Goal: Task Accomplishment & Management: Use online tool/utility

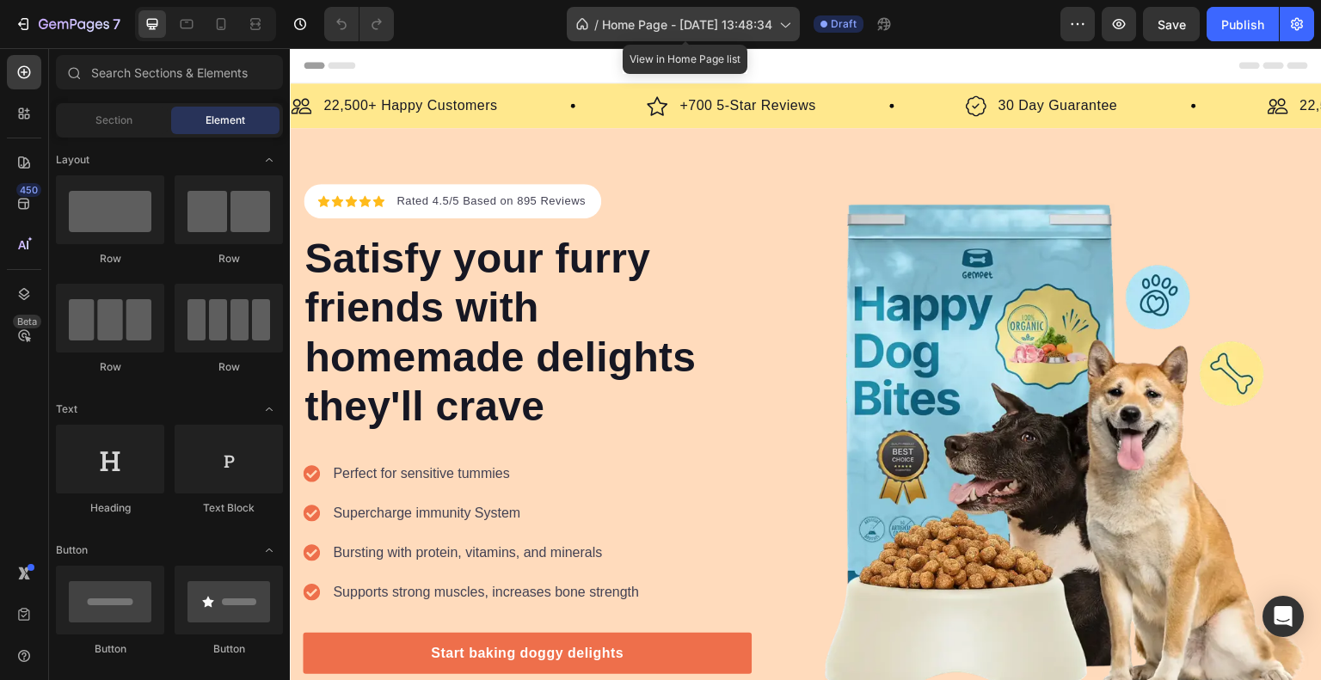
click at [786, 29] on icon at bounding box center [784, 23] width 17 height 17
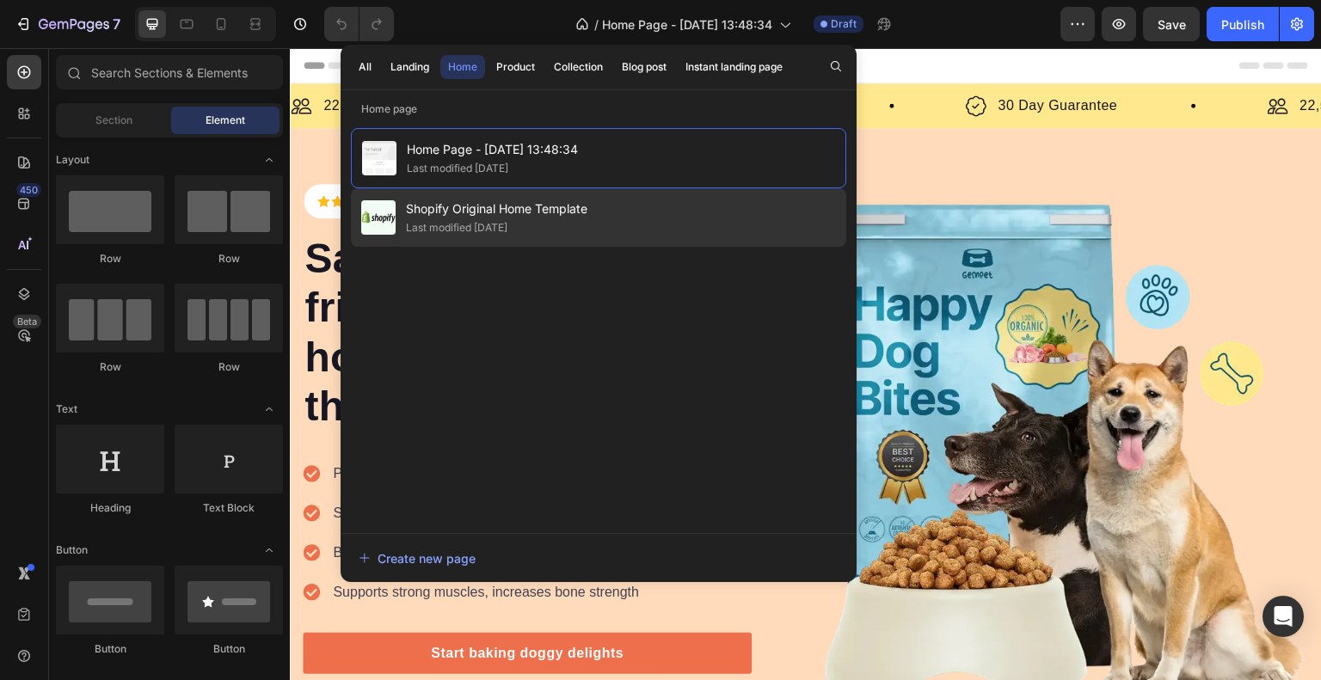
click at [606, 212] on div "Shopify Original Home Template Last modified [DATE]" at bounding box center [598, 217] width 495 height 58
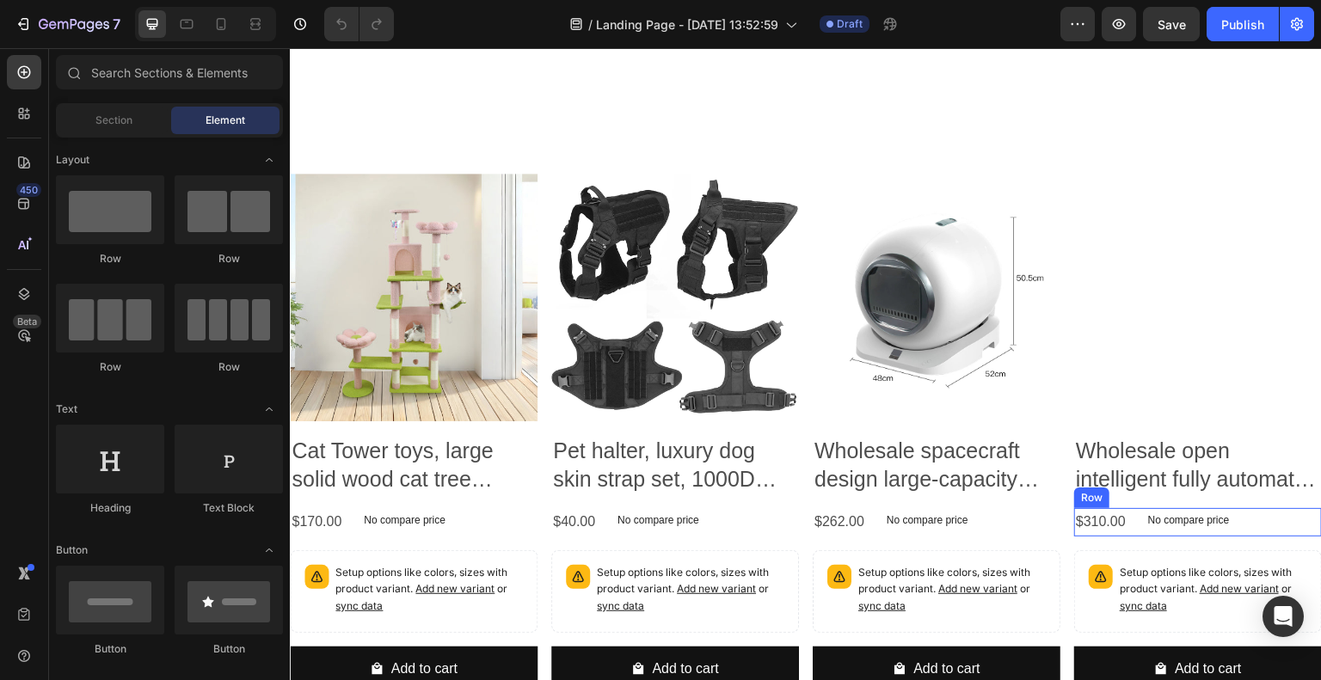
scroll to position [1911, 0]
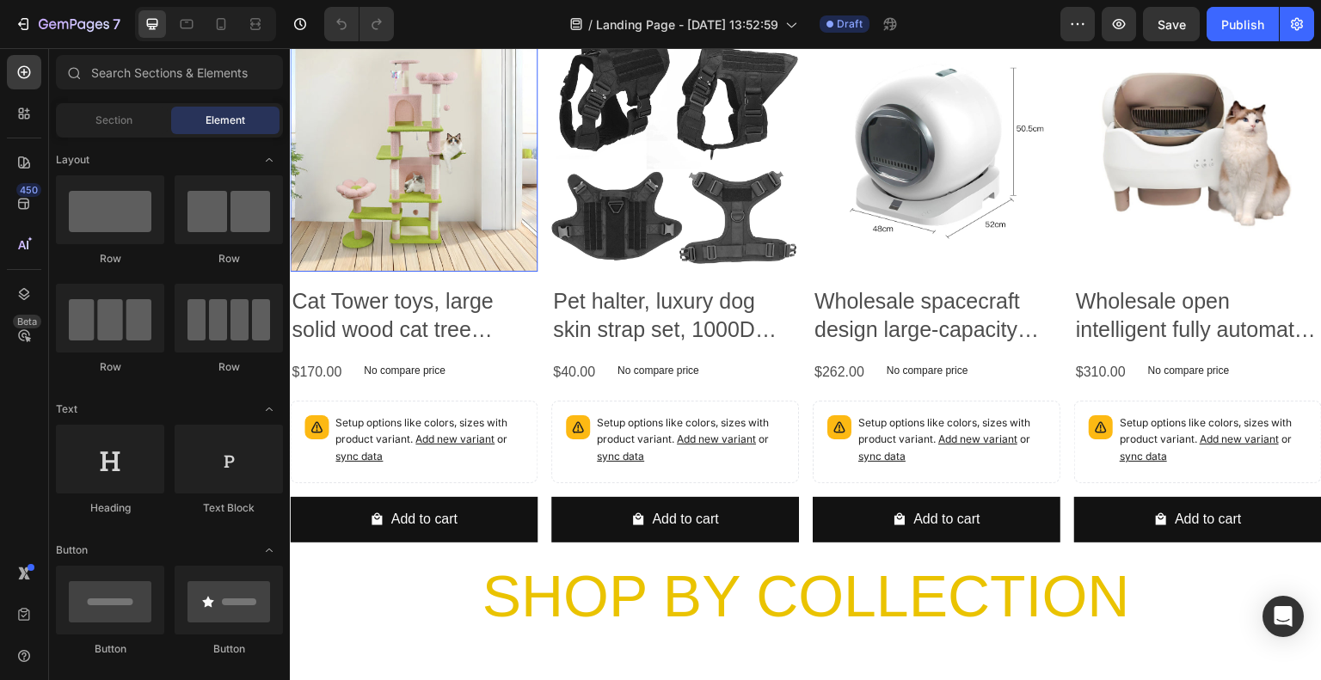
click at [422, 223] on img at bounding box center [414, 148] width 248 height 248
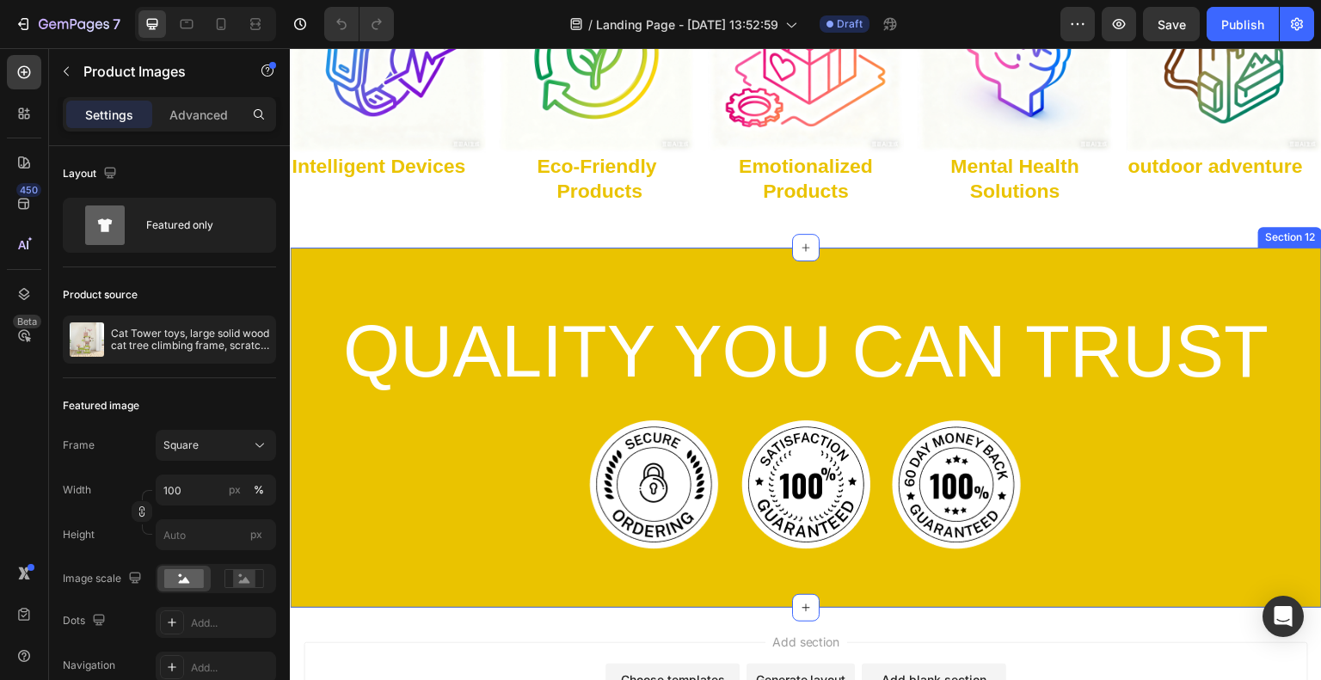
scroll to position [2814, 0]
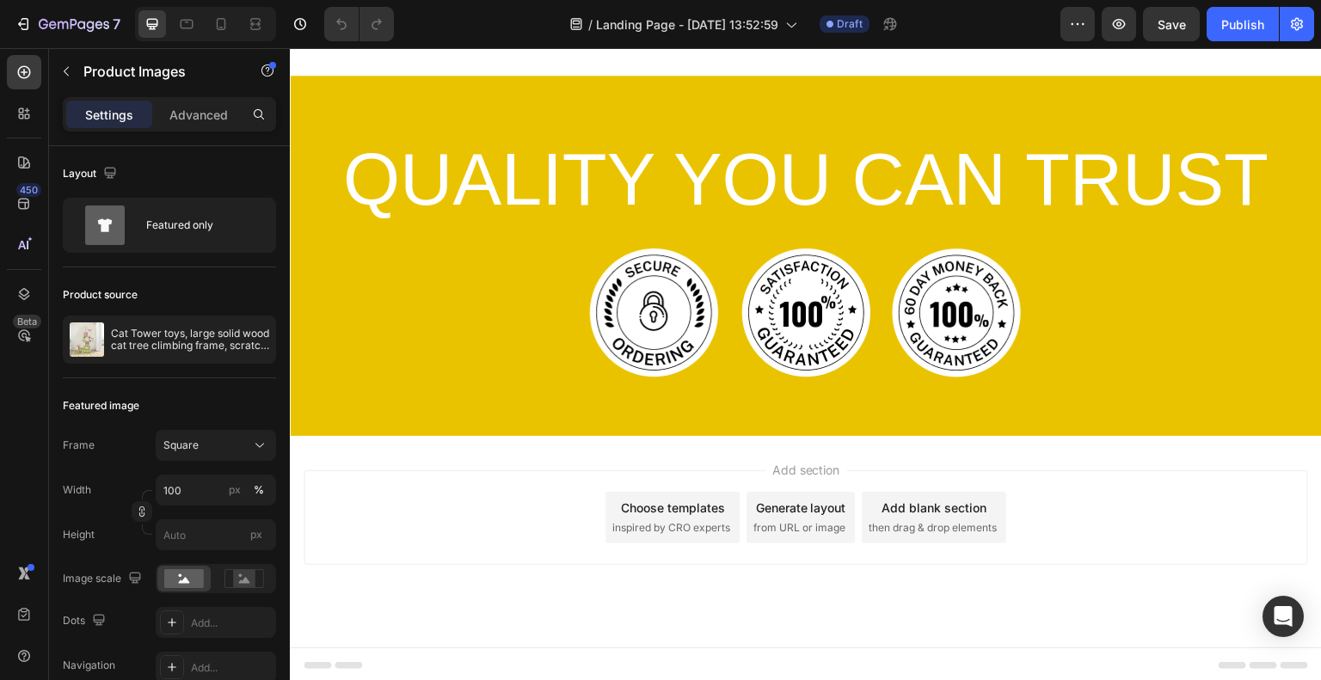
click at [825, 528] on span "from URL or image" at bounding box center [799, 527] width 92 height 15
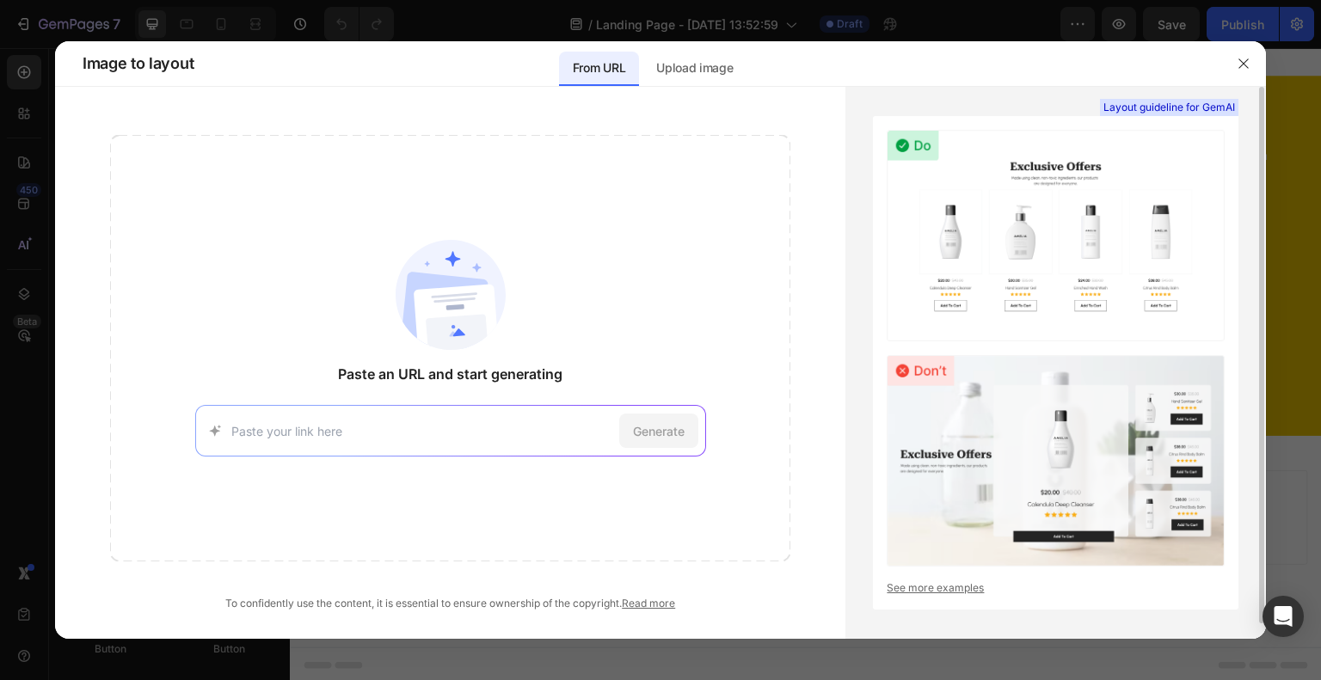
scroll to position [15, 0]
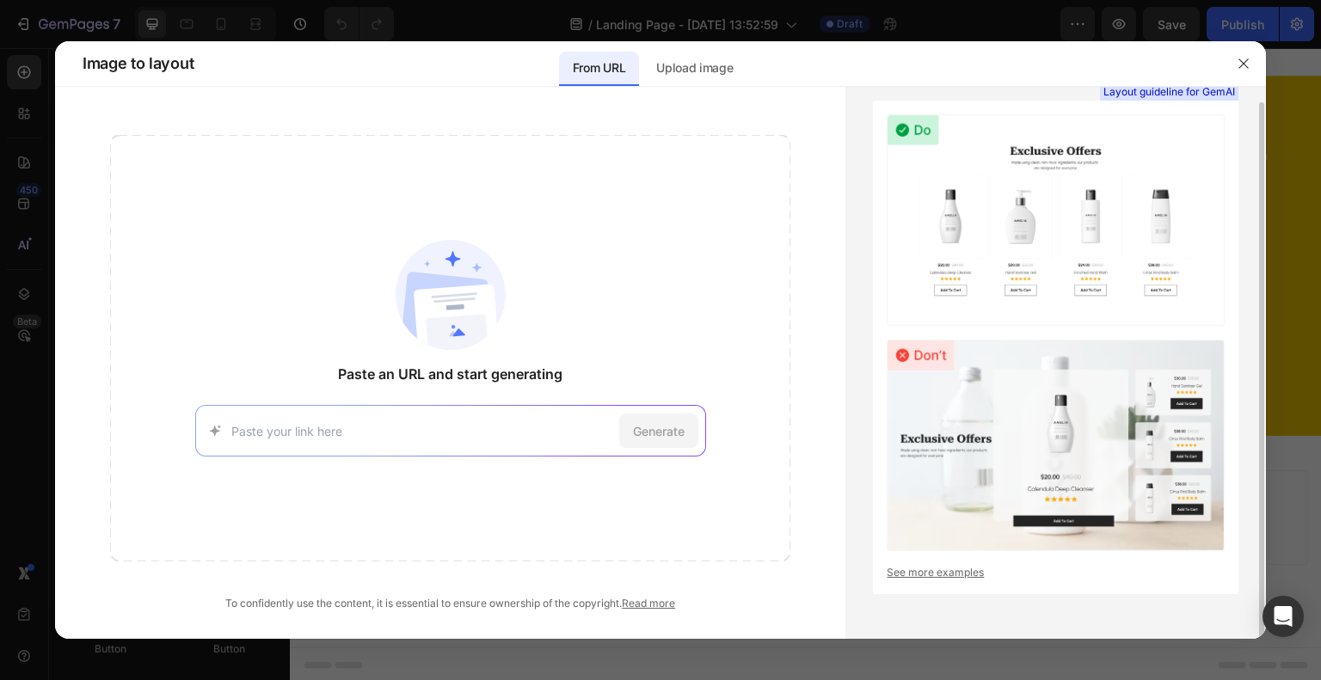
click at [940, 573] on link "See more examples" at bounding box center [1055, 572] width 338 height 15
drag, startPoint x: 1250, startPoint y: 66, endPoint x: 960, endPoint y: 19, distance: 293.6
click at [1250, 66] on button "button" at bounding box center [1244, 64] width 28 height 28
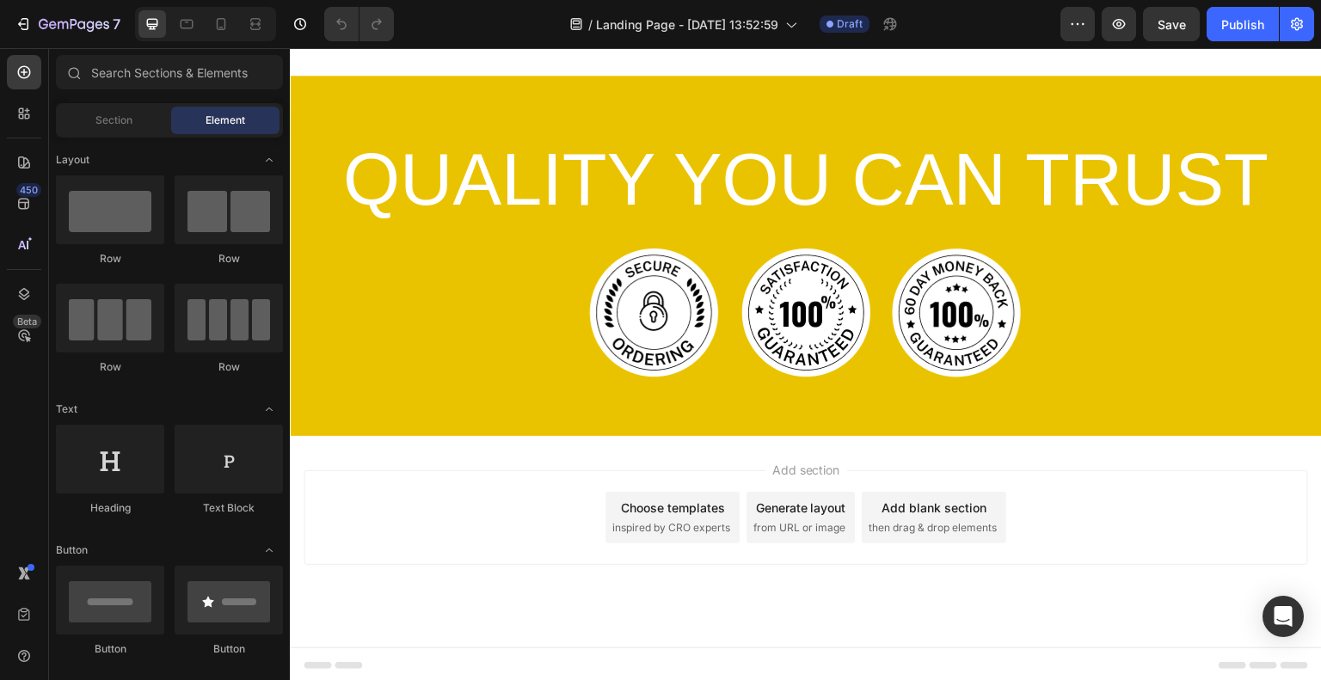
click at [663, 522] on span "inspired by CRO experts" at bounding box center [671, 527] width 118 height 15
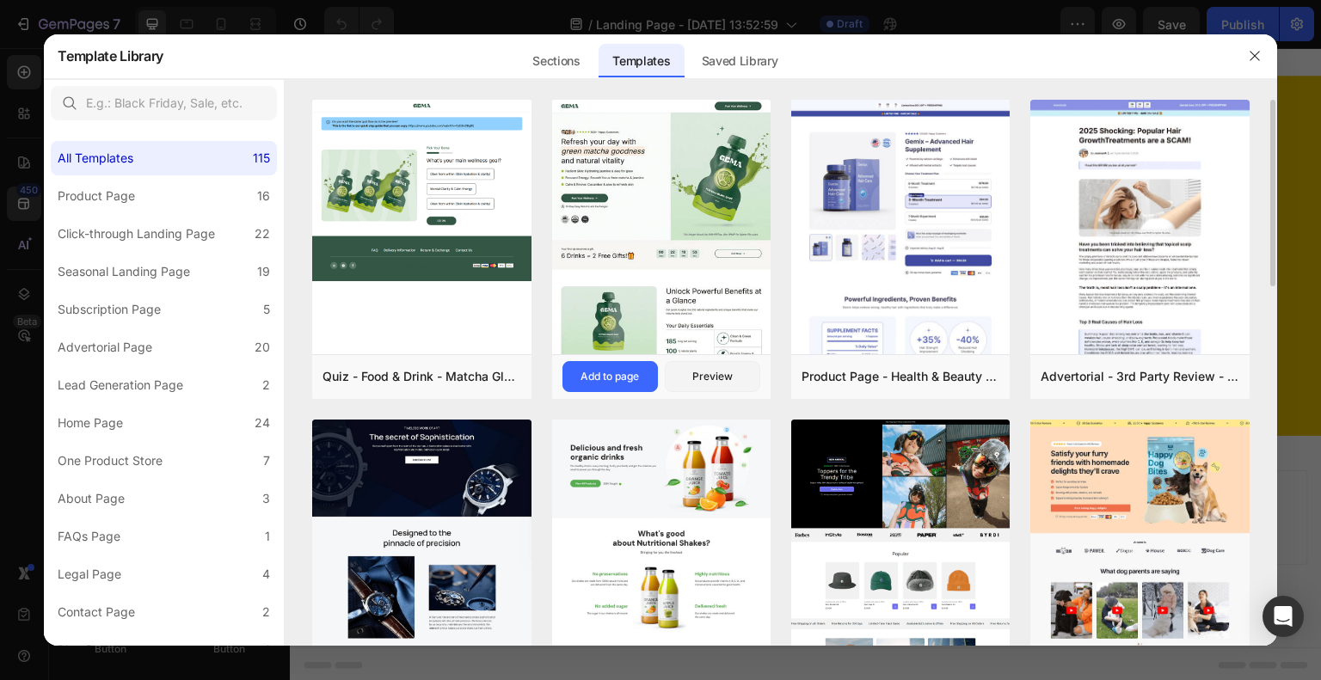
scroll to position [134, 0]
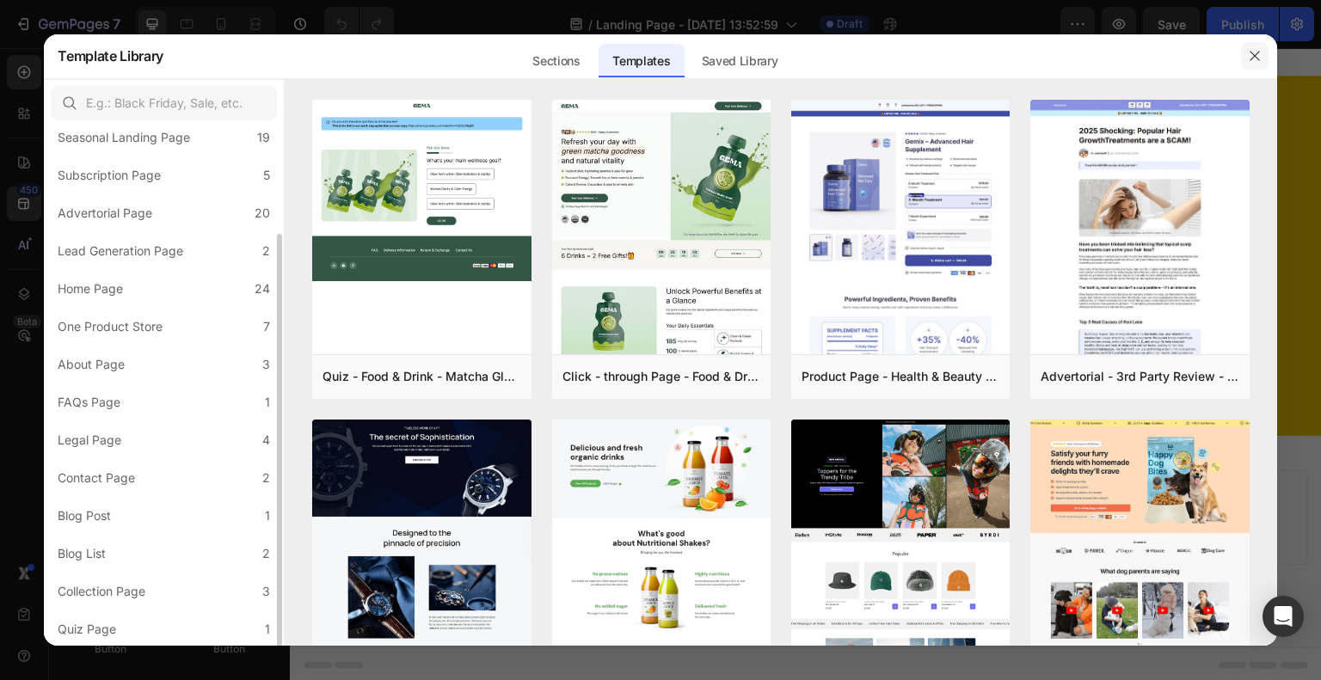
click at [1246, 52] on button "button" at bounding box center [1255, 56] width 28 height 28
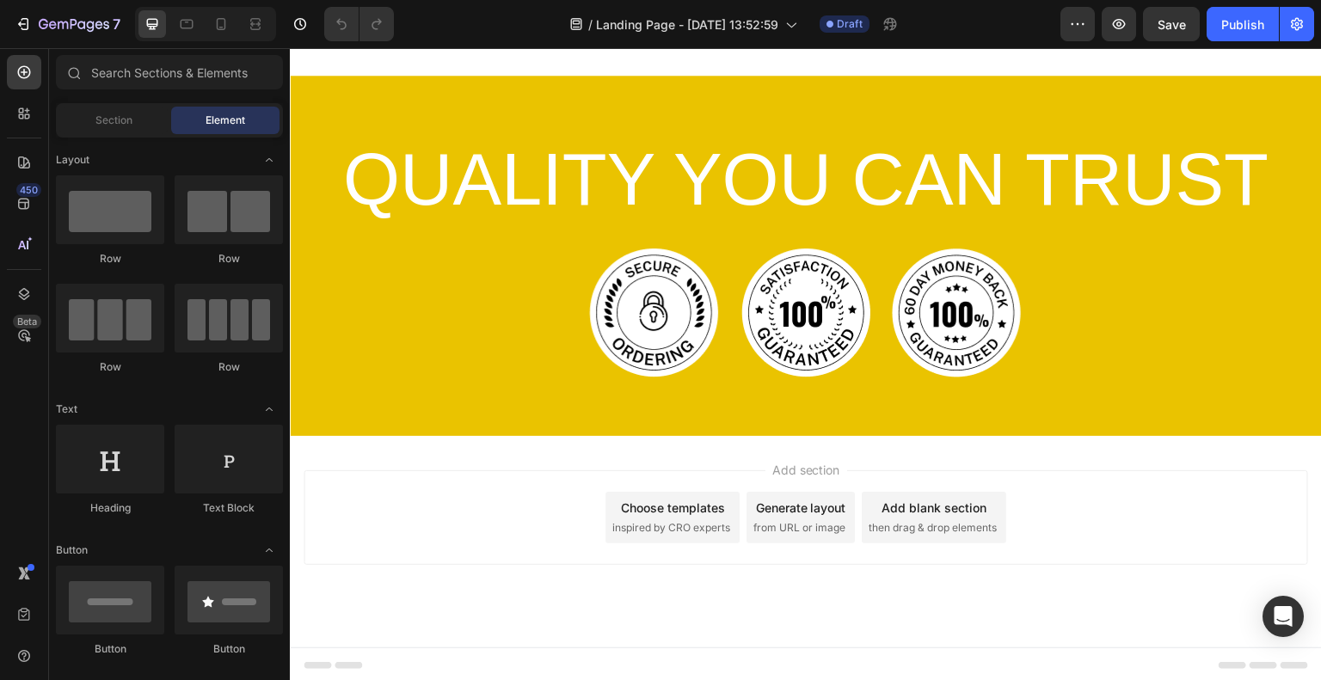
click at [959, 494] on div "Add blank section then drag & drop elements" at bounding box center [934, 518] width 144 height 52
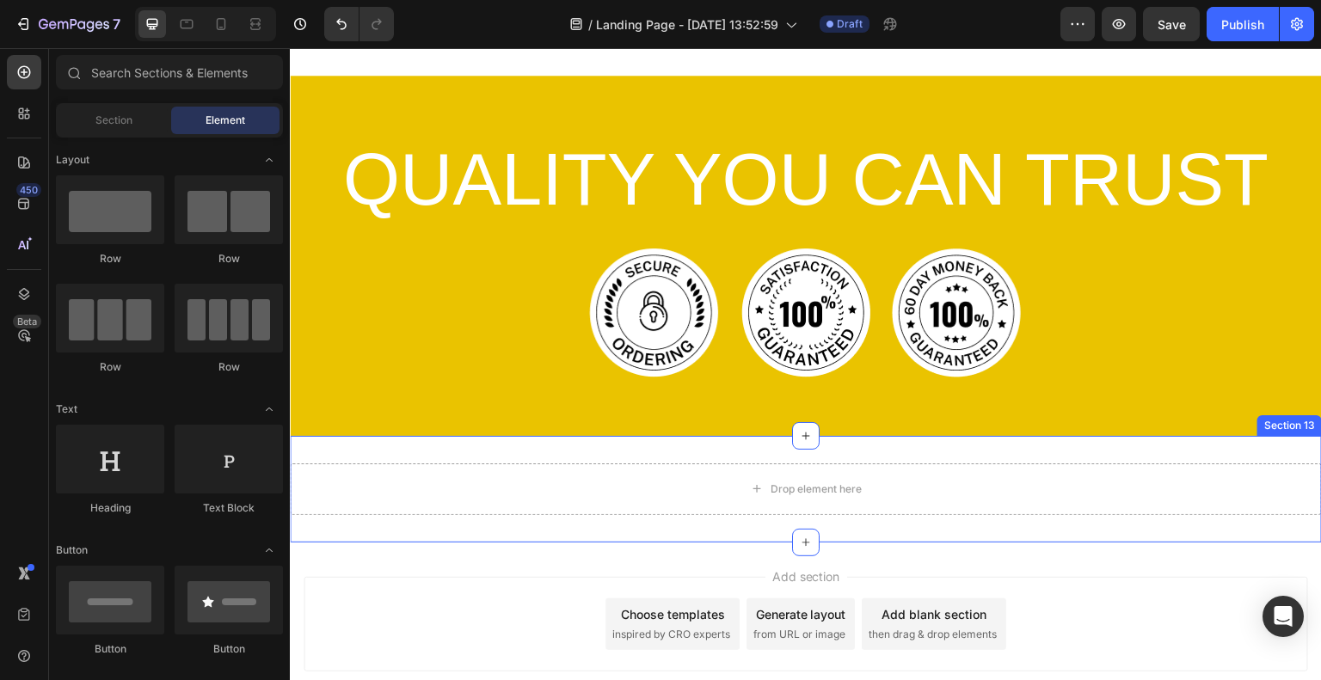
click at [439, 521] on div "Drop element here Section 13" at bounding box center [806, 489] width 1032 height 107
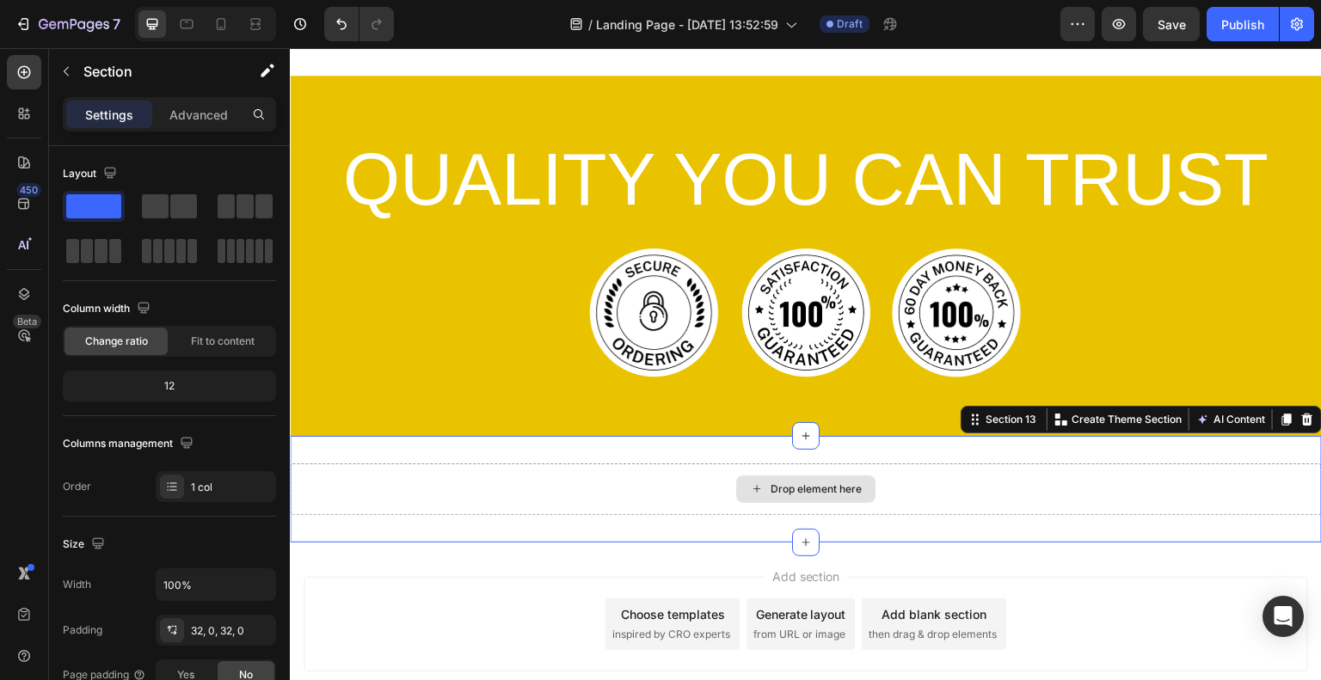
click at [473, 499] on div "Drop element here" at bounding box center [806, 489] width 1032 height 52
click at [561, 571] on div "Add section Choose templates inspired by CRO experts Generate layout from URL o…" at bounding box center [806, 649] width 1032 height 212
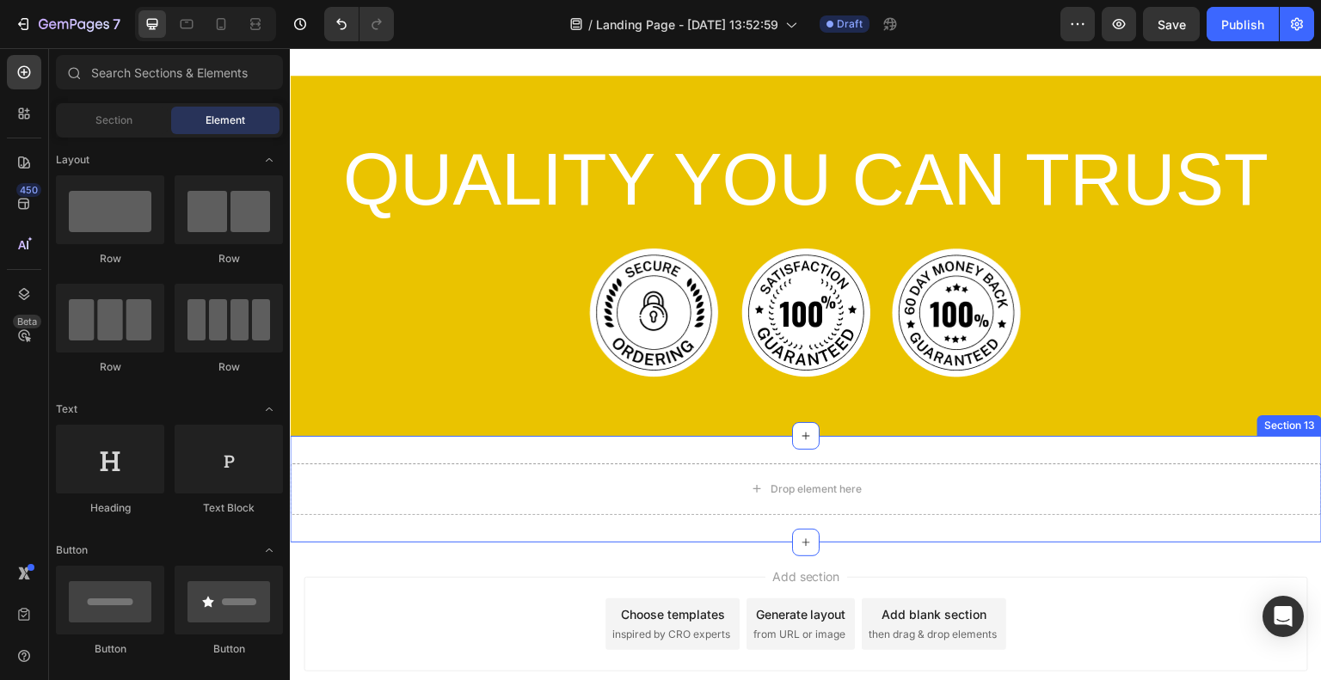
click at [584, 527] on div "Drop element here Section 13" at bounding box center [806, 489] width 1032 height 107
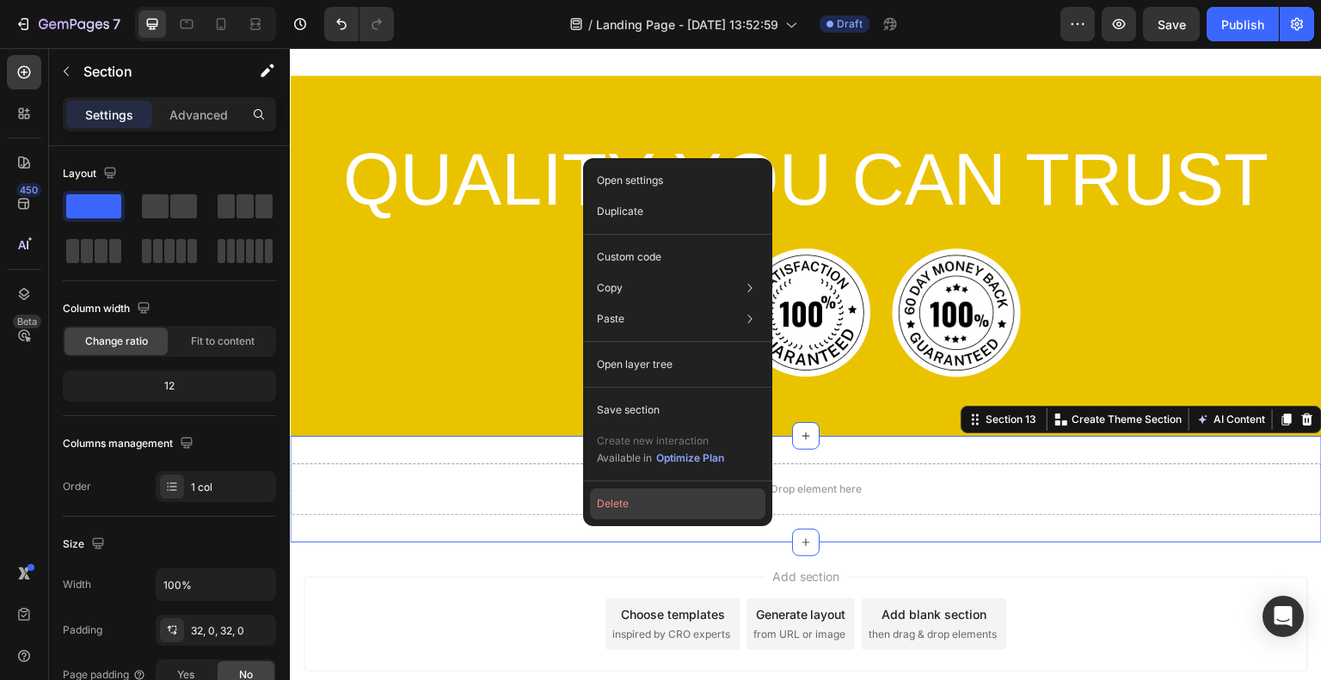
click at [628, 518] on button "Delete" at bounding box center [677, 503] width 175 height 31
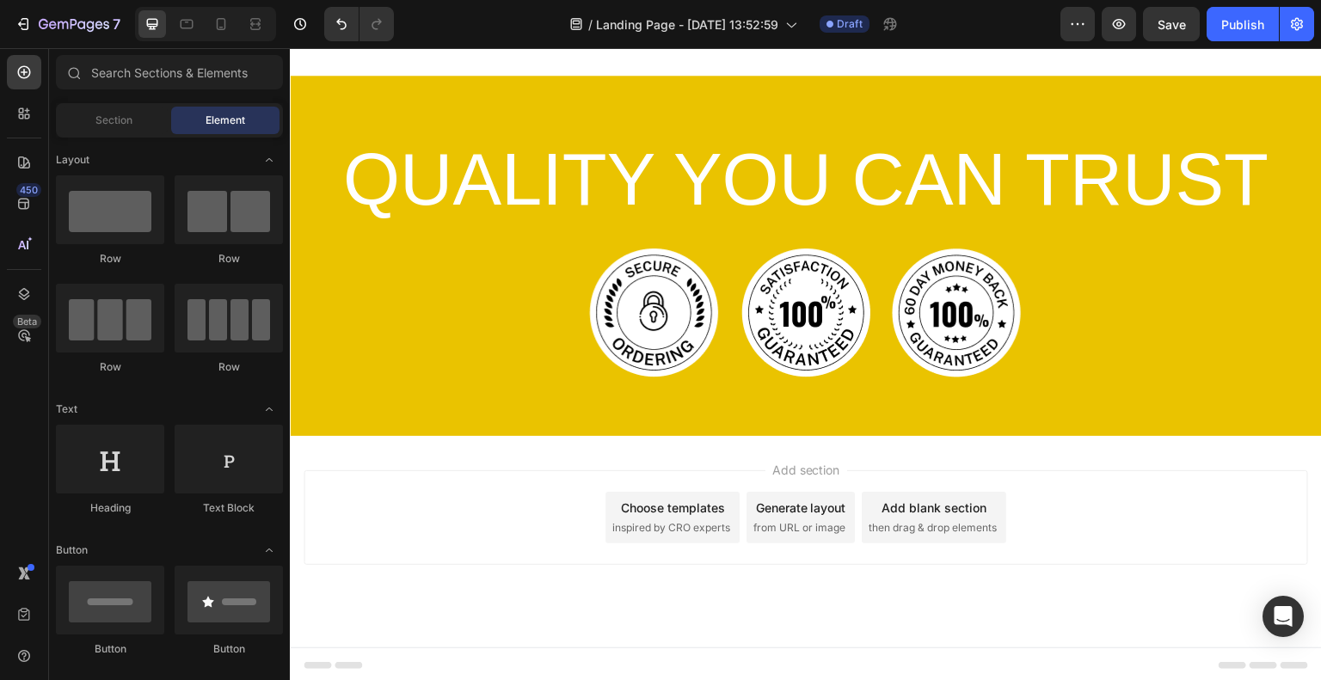
click at [665, 523] on span "inspired by CRO experts" at bounding box center [671, 527] width 118 height 15
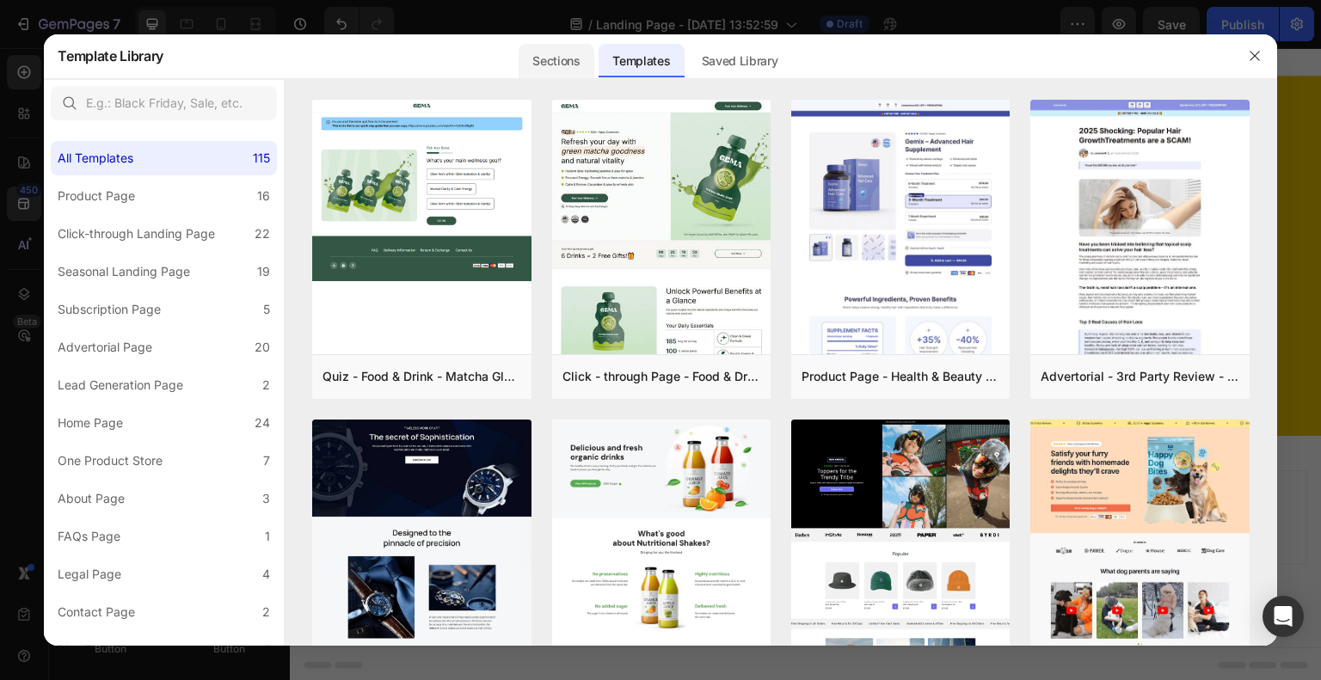
click at [559, 71] on div "Sections" at bounding box center [555, 61] width 75 height 34
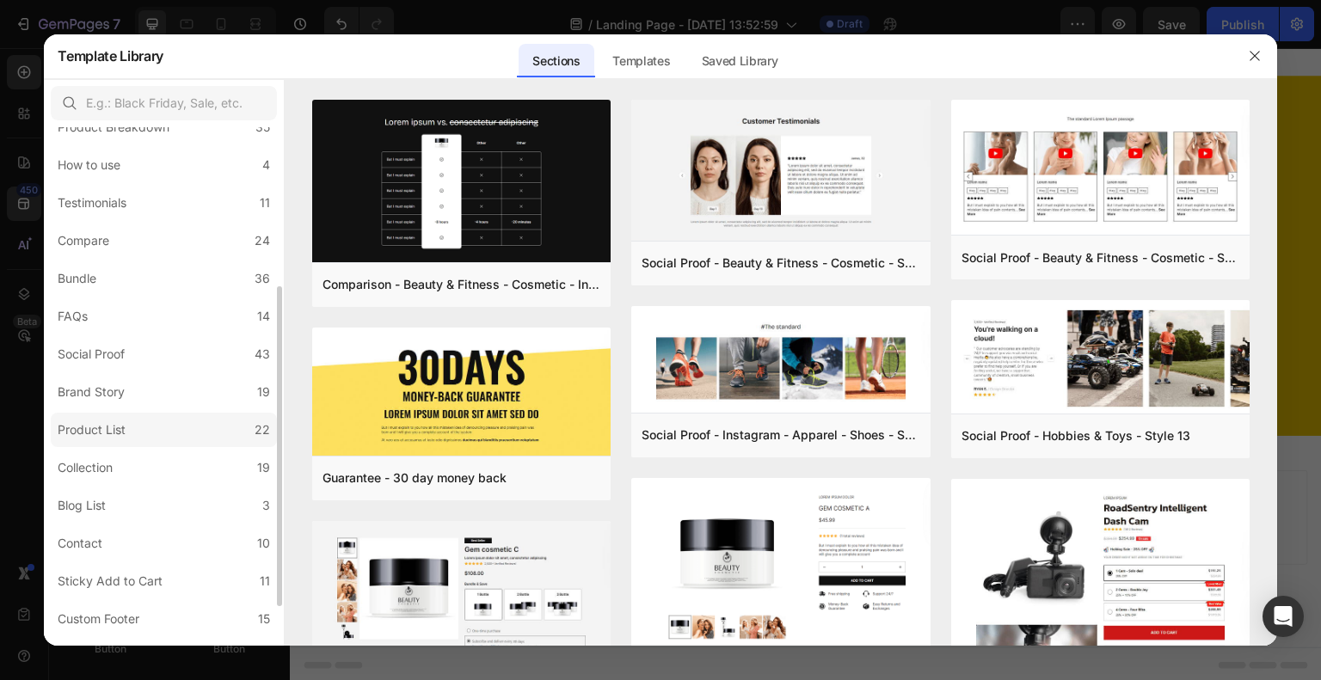
scroll to position [323, 0]
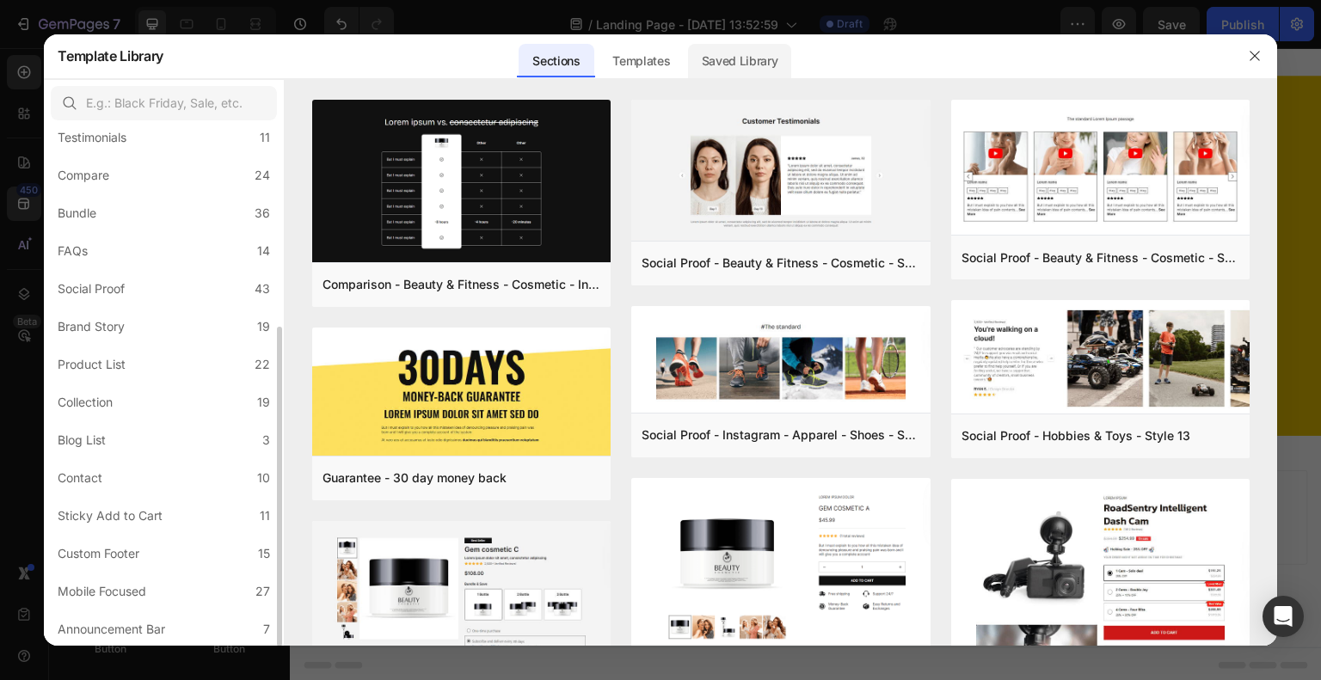
click at [719, 66] on div "Saved Library" at bounding box center [740, 61] width 104 height 34
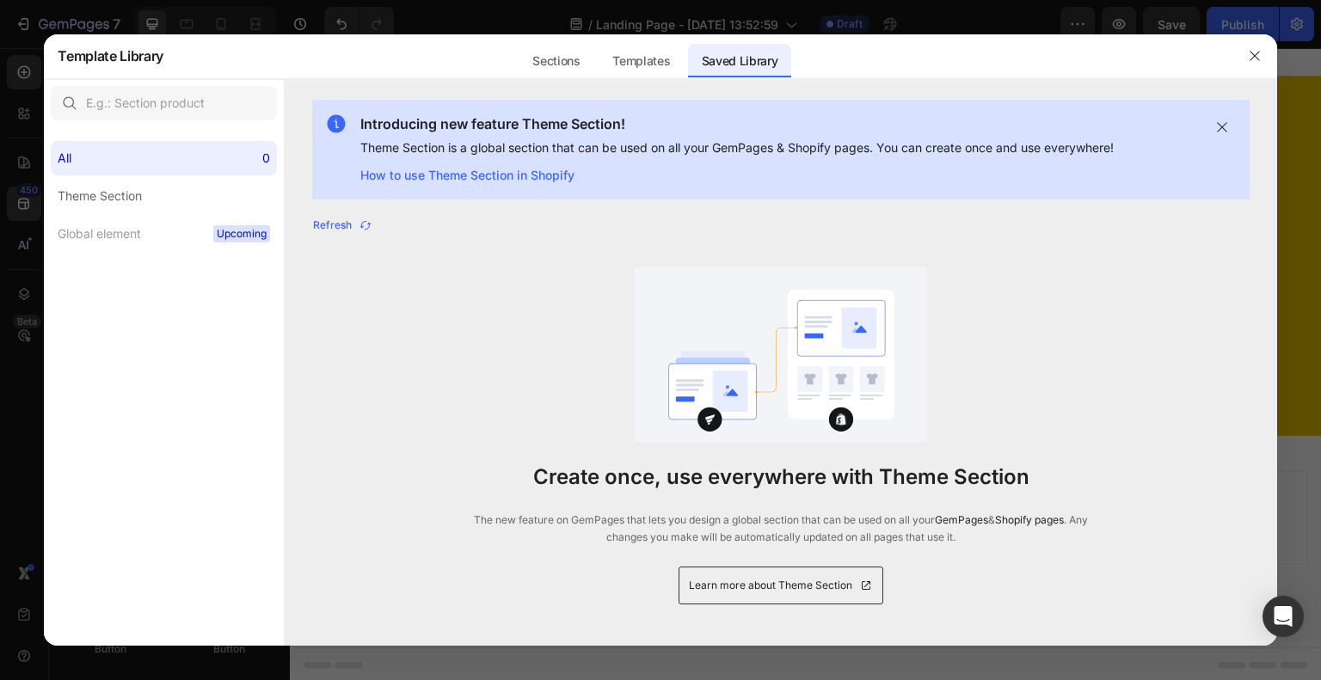
scroll to position [0, 0]
click at [647, 62] on div "Templates" at bounding box center [640, 61] width 85 height 34
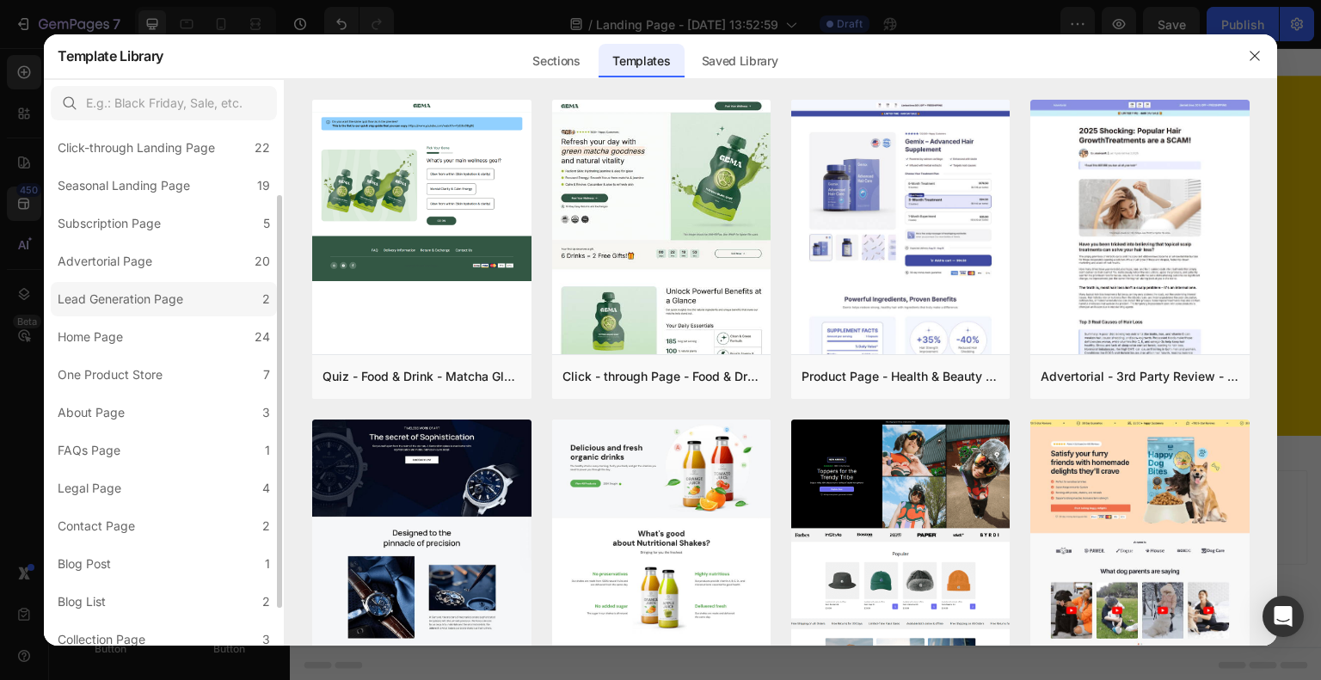
scroll to position [134, 0]
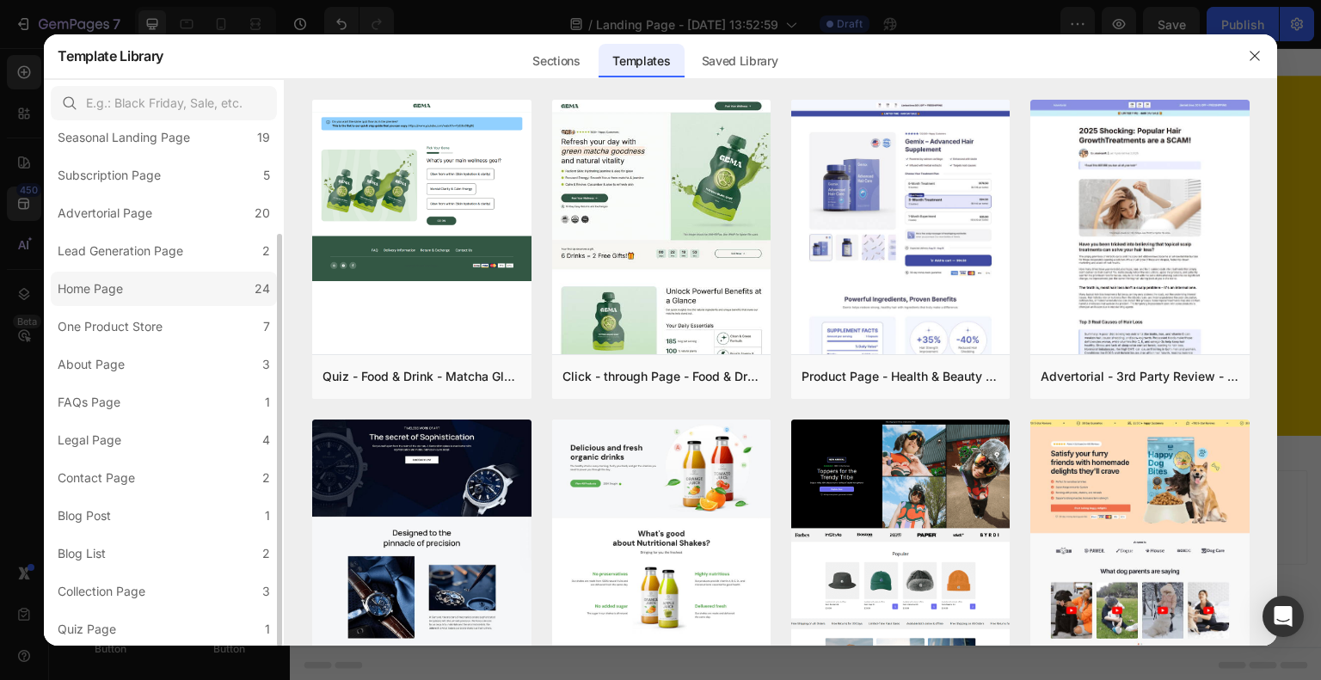
click at [168, 296] on label "Home Page 24" at bounding box center [164, 289] width 226 height 34
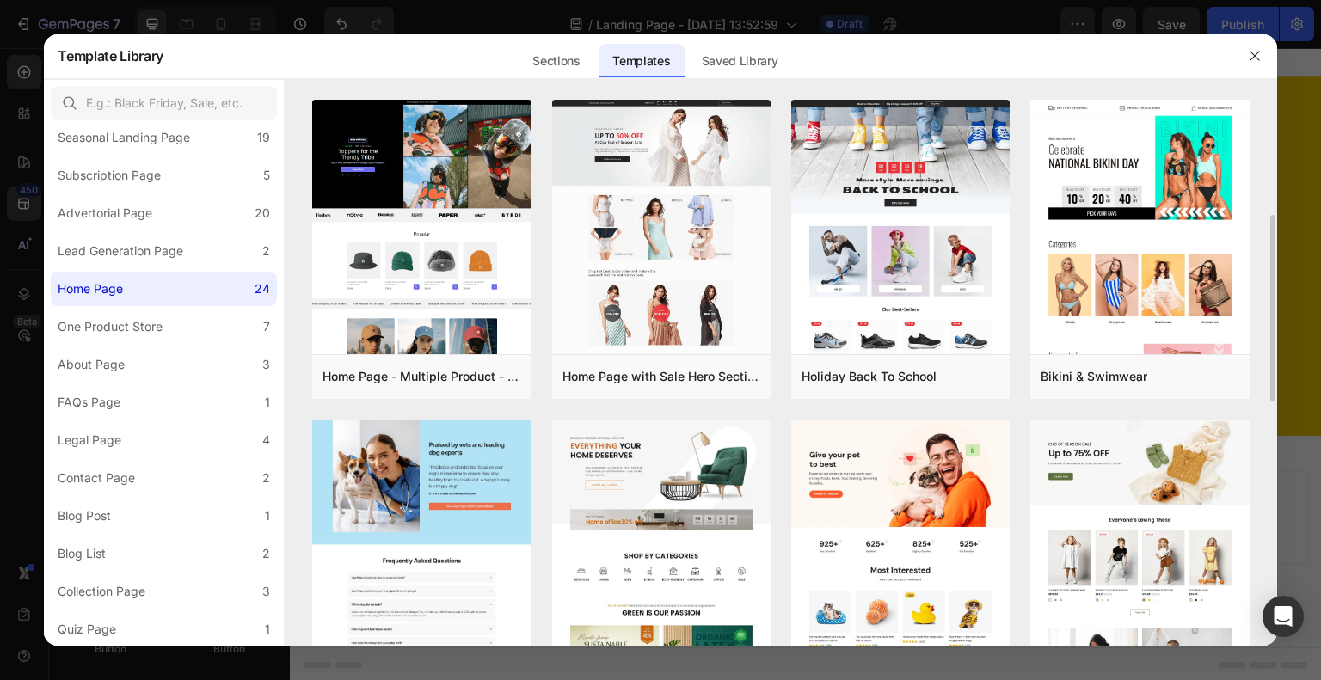
scroll to position [172, 0]
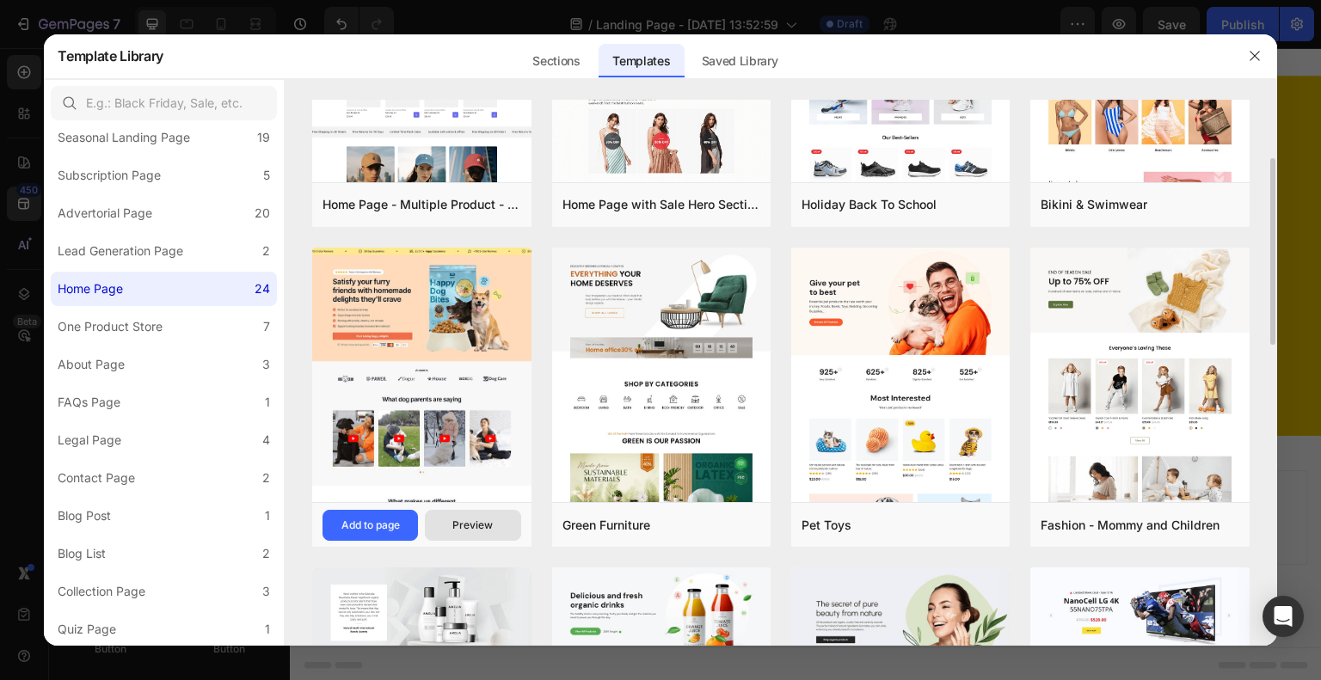
click at [468, 519] on div "Preview" at bounding box center [472, 525] width 40 height 15
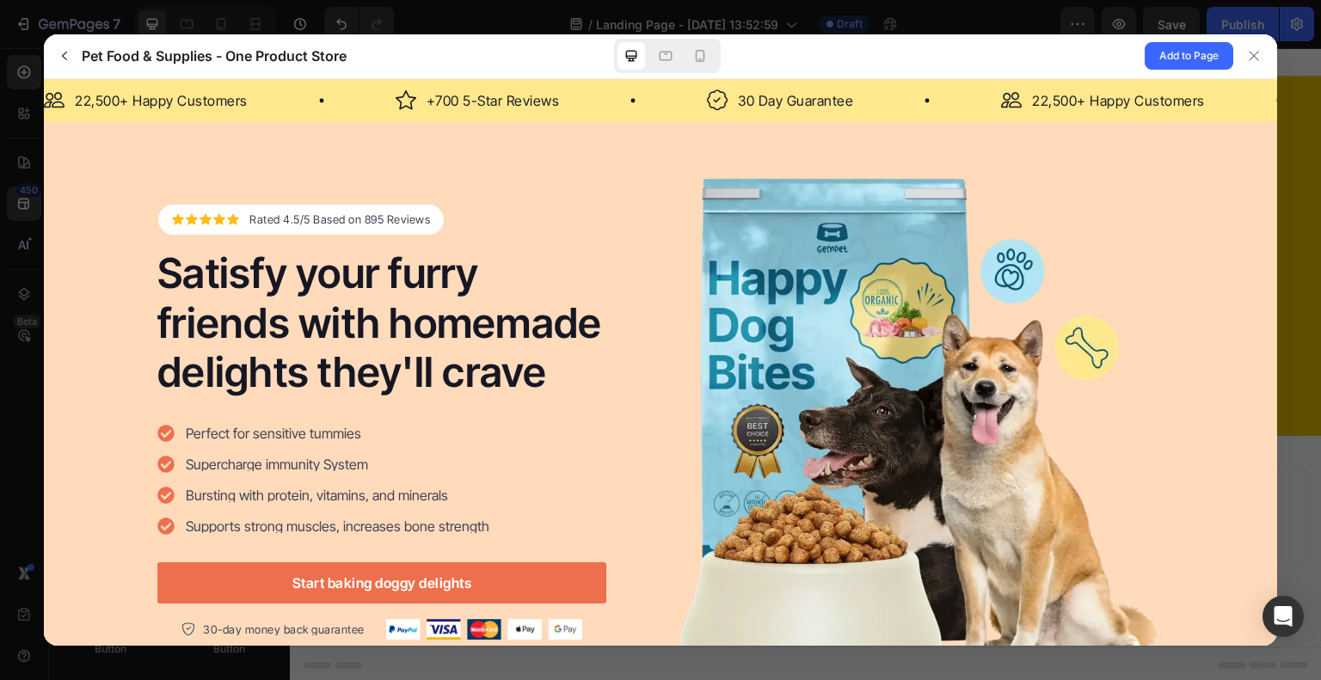
scroll to position [1376, 0]
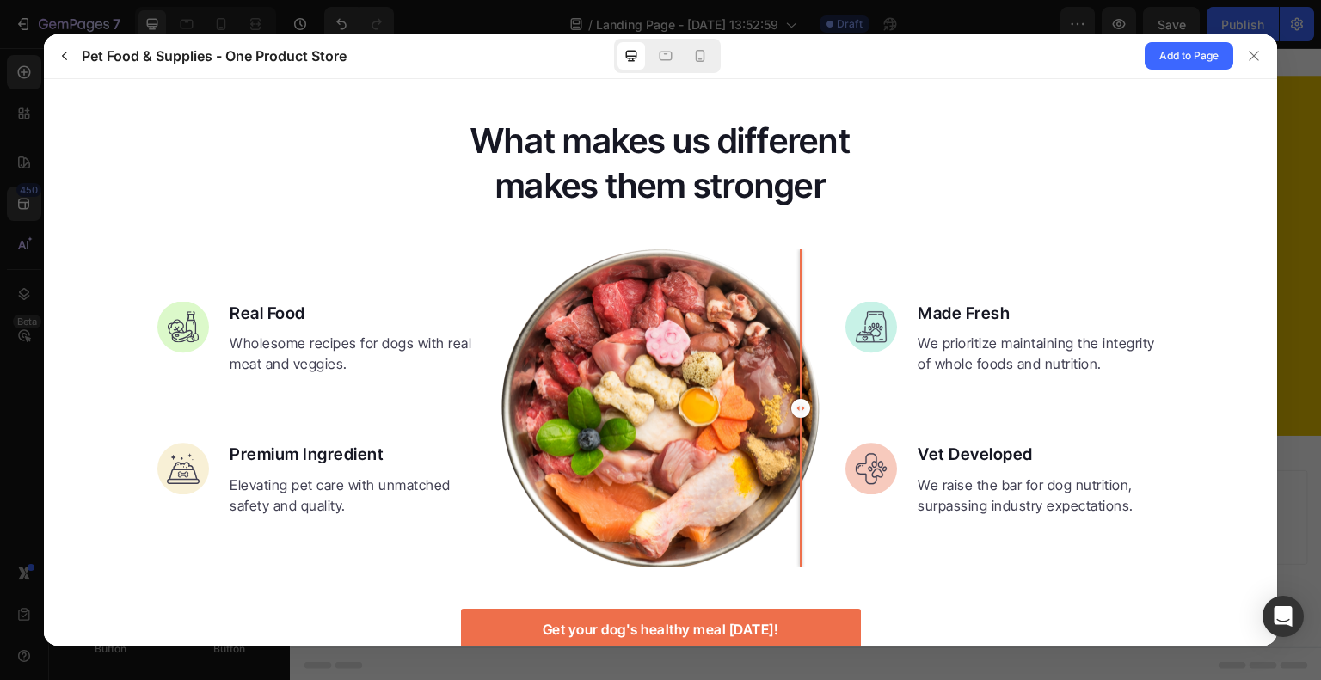
drag, startPoint x: 651, startPoint y: 404, endPoint x: 794, endPoint y: 362, distance: 148.8
click at [794, 362] on div at bounding box center [800, 407] width 34 height 318
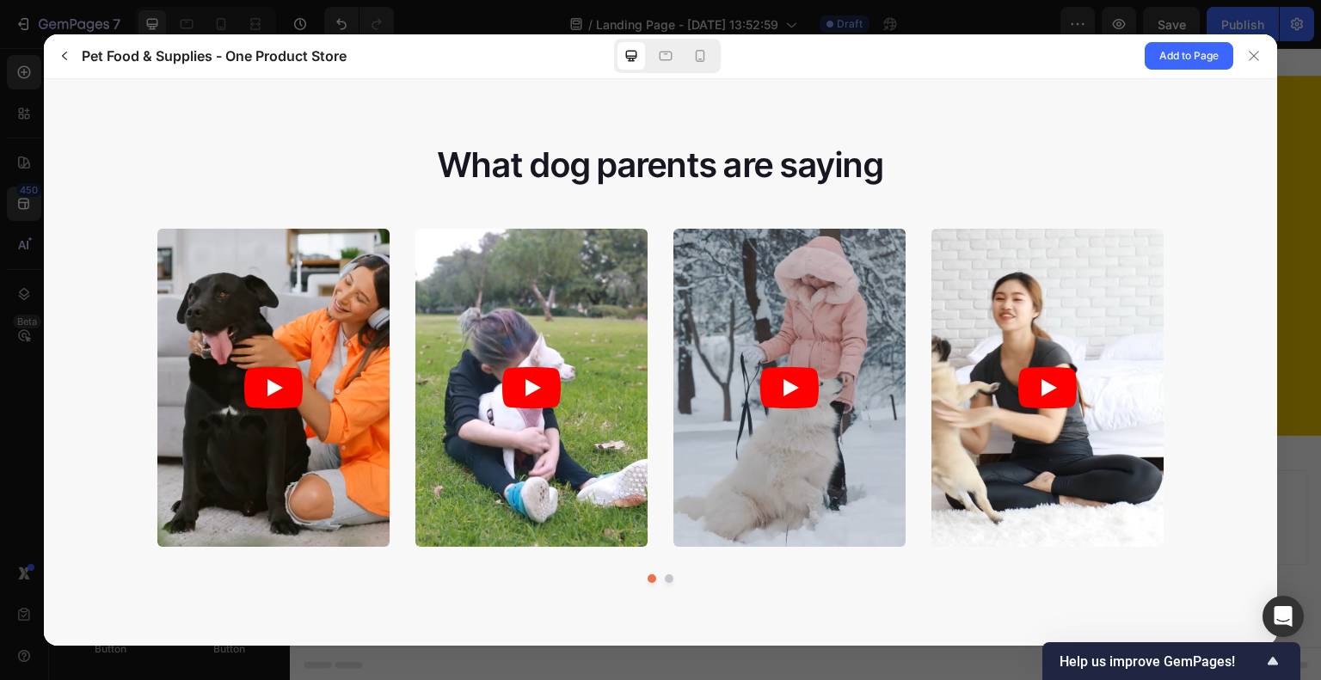
scroll to position [946, 0]
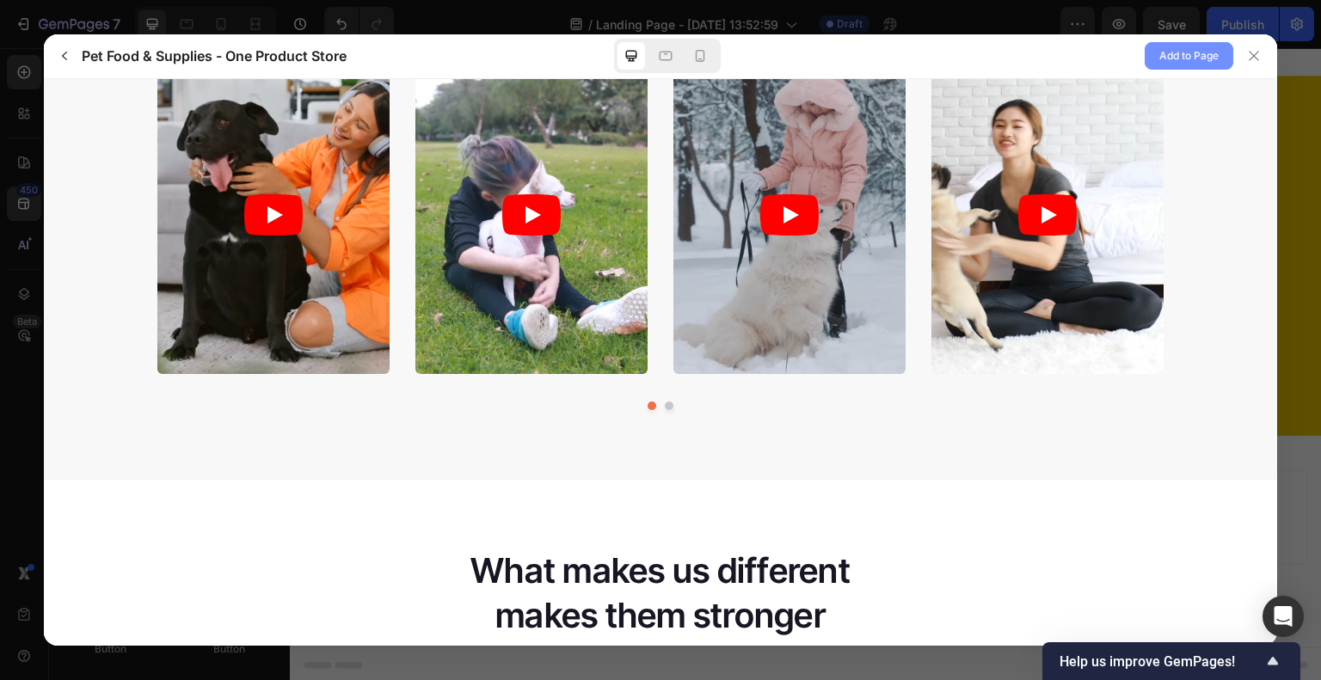
click at [1185, 62] on span "Add to Page" at bounding box center [1188, 56] width 59 height 21
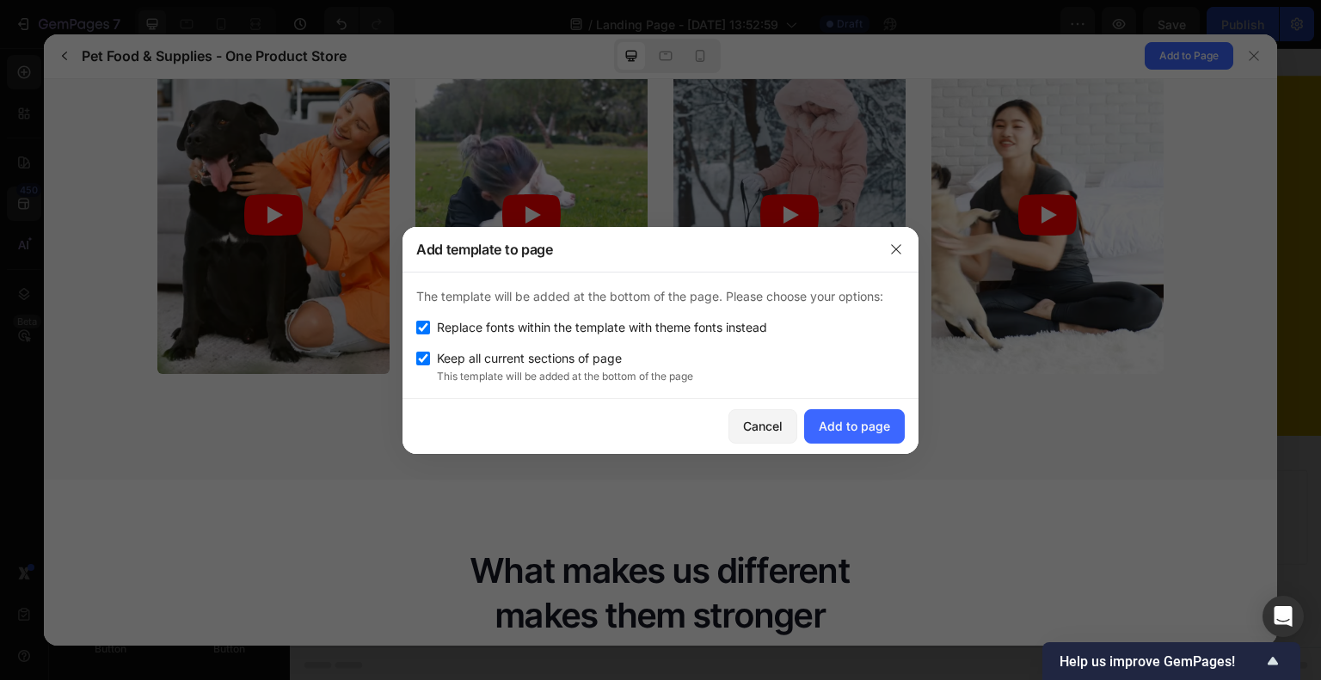
click at [456, 333] on span "Replace fonts within the template with theme fonts instead" at bounding box center [602, 327] width 330 height 21
checkbox input "false"
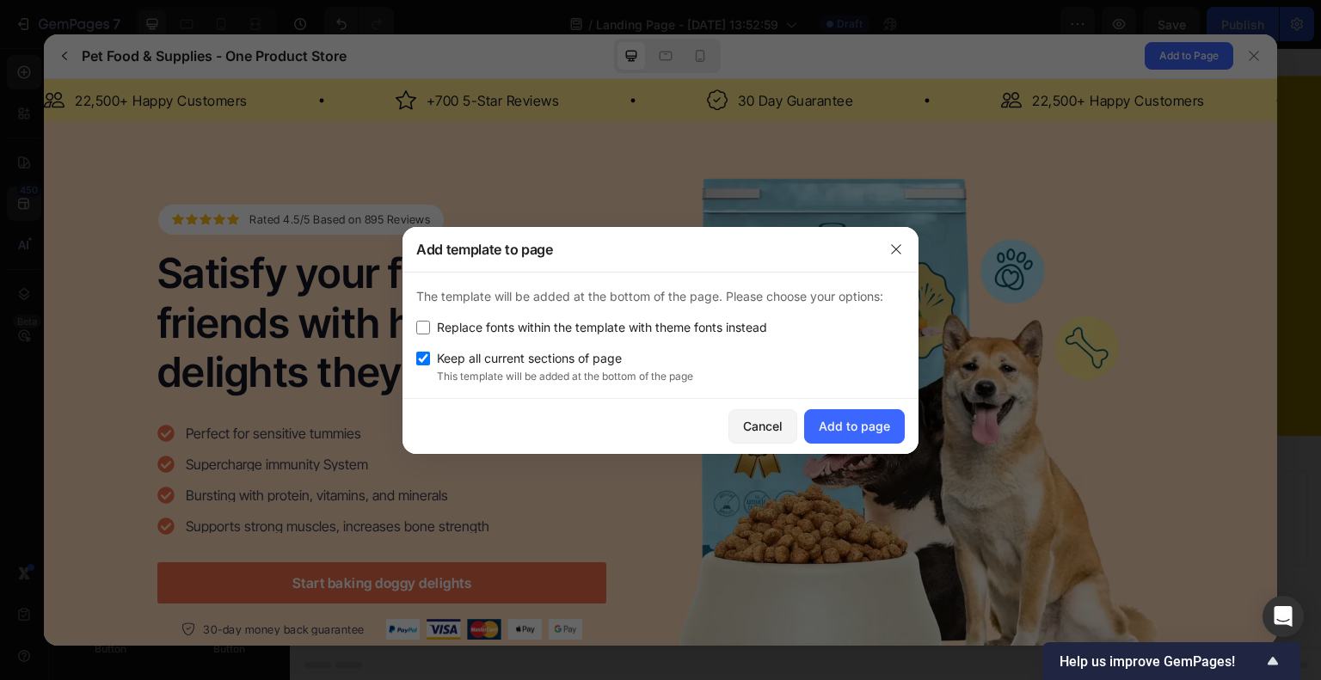
scroll to position [946, 0]
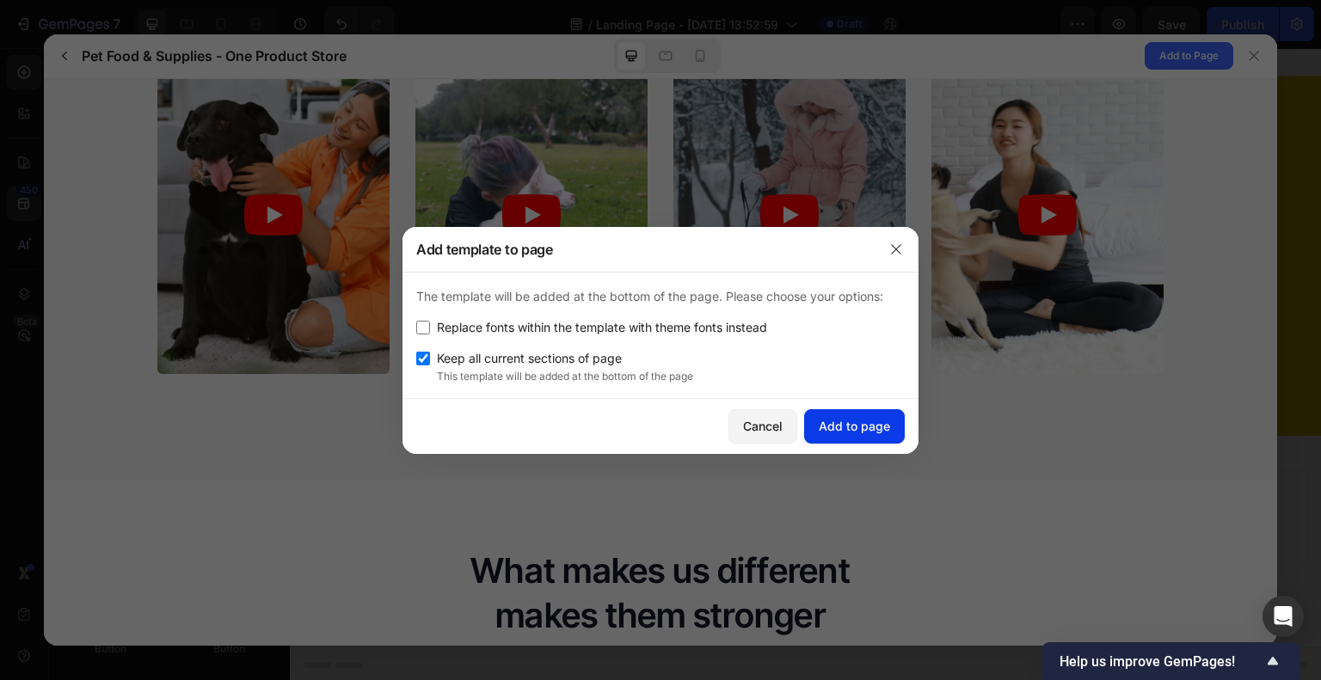
click at [862, 424] on div "Add to page" at bounding box center [854, 426] width 71 height 18
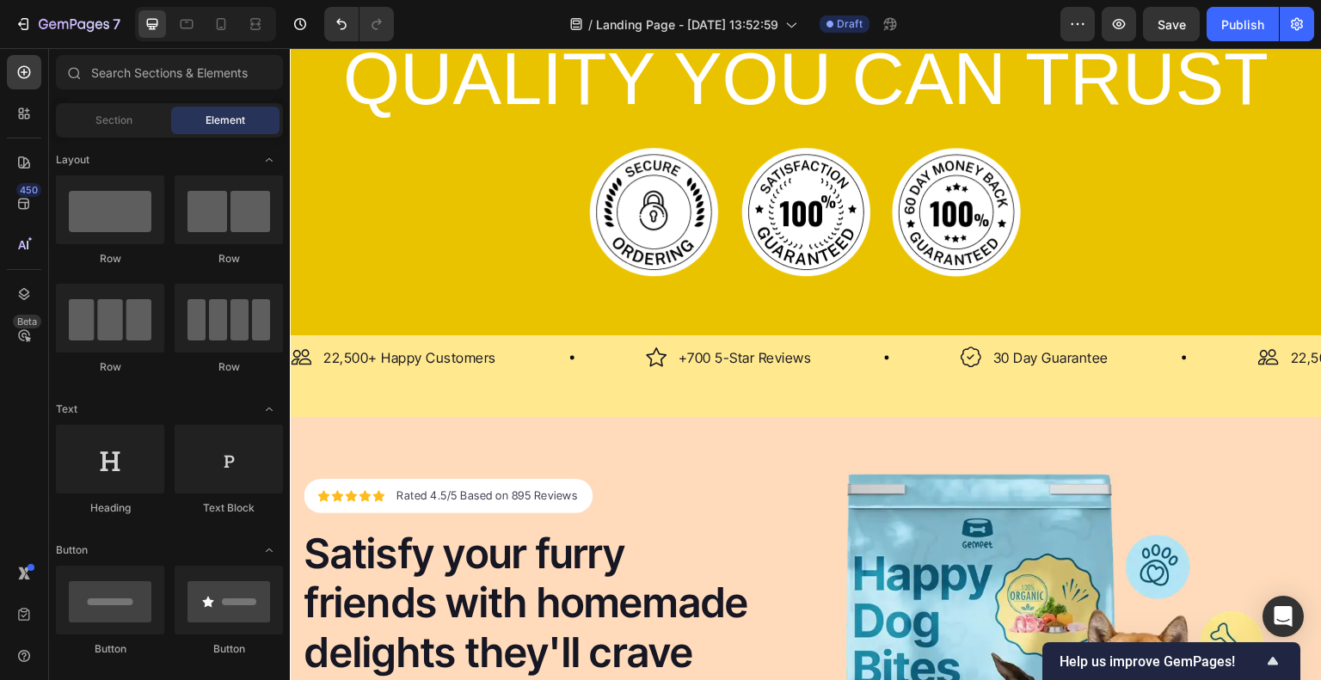
scroll to position [3113, 0]
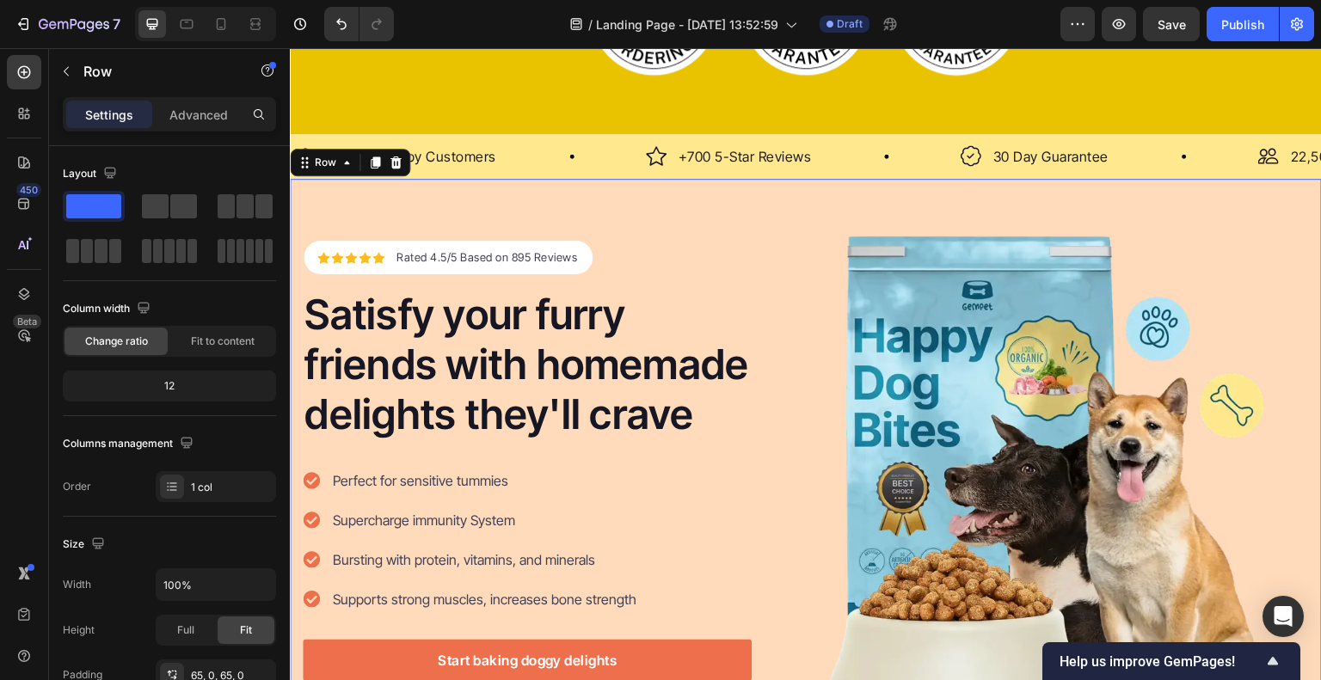
click at [400, 205] on div "Icon Icon Icon Icon Icon Icon List Hoz Rated 4.5/5 Based on 895 Reviews Text bl…" at bounding box center [806, 480] width 1032 height 602
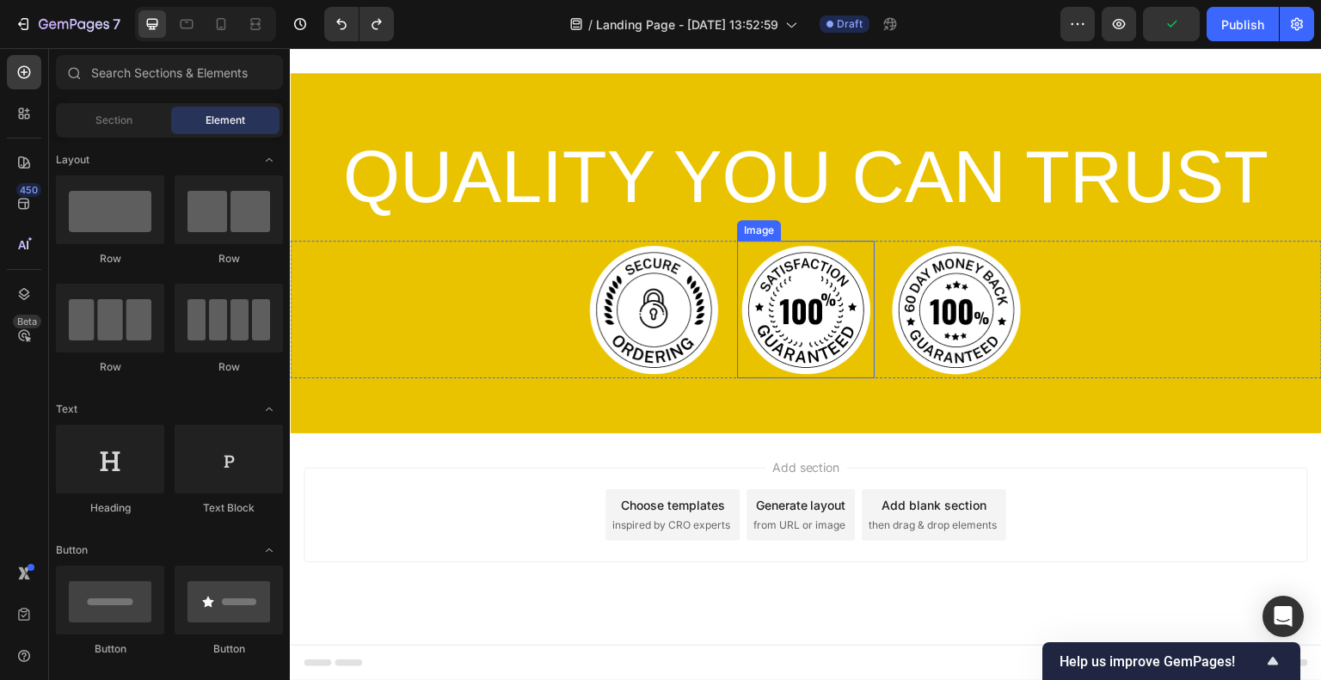
scroll to position [2814, 0]
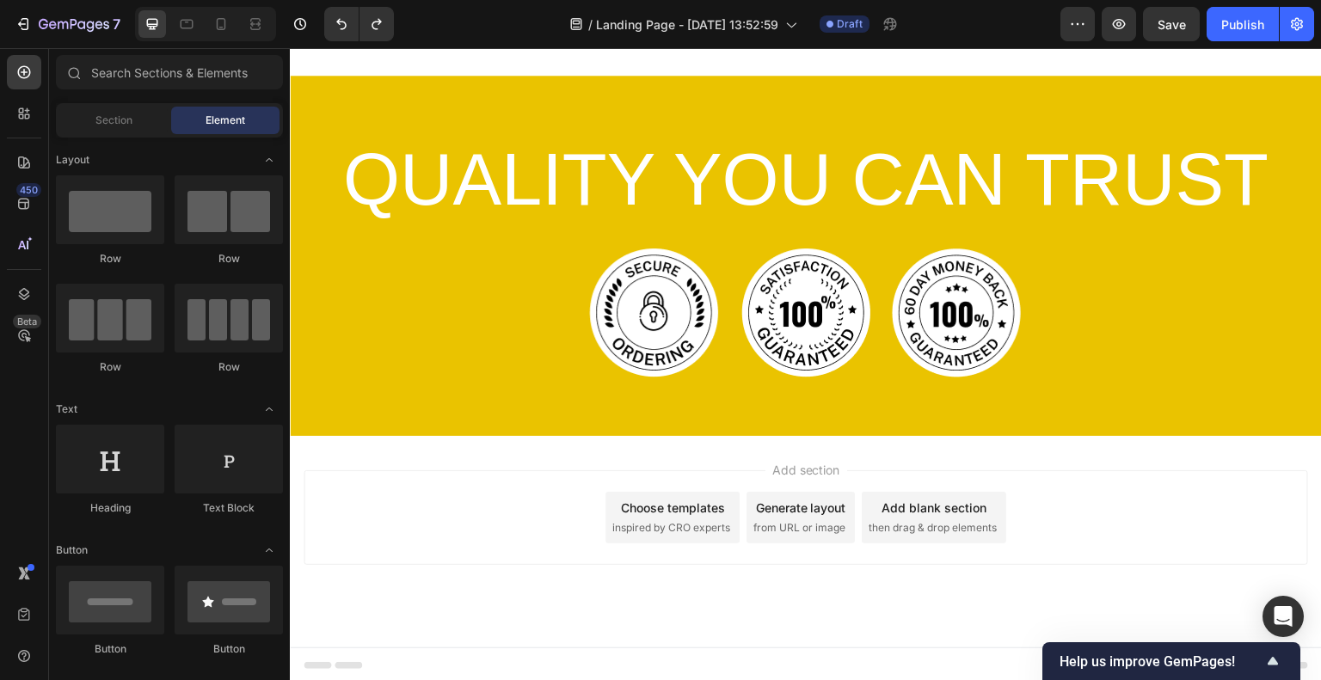
click at [663, 511] on div "Choose templates" at bounding box center [673, 508] width 104 height 18
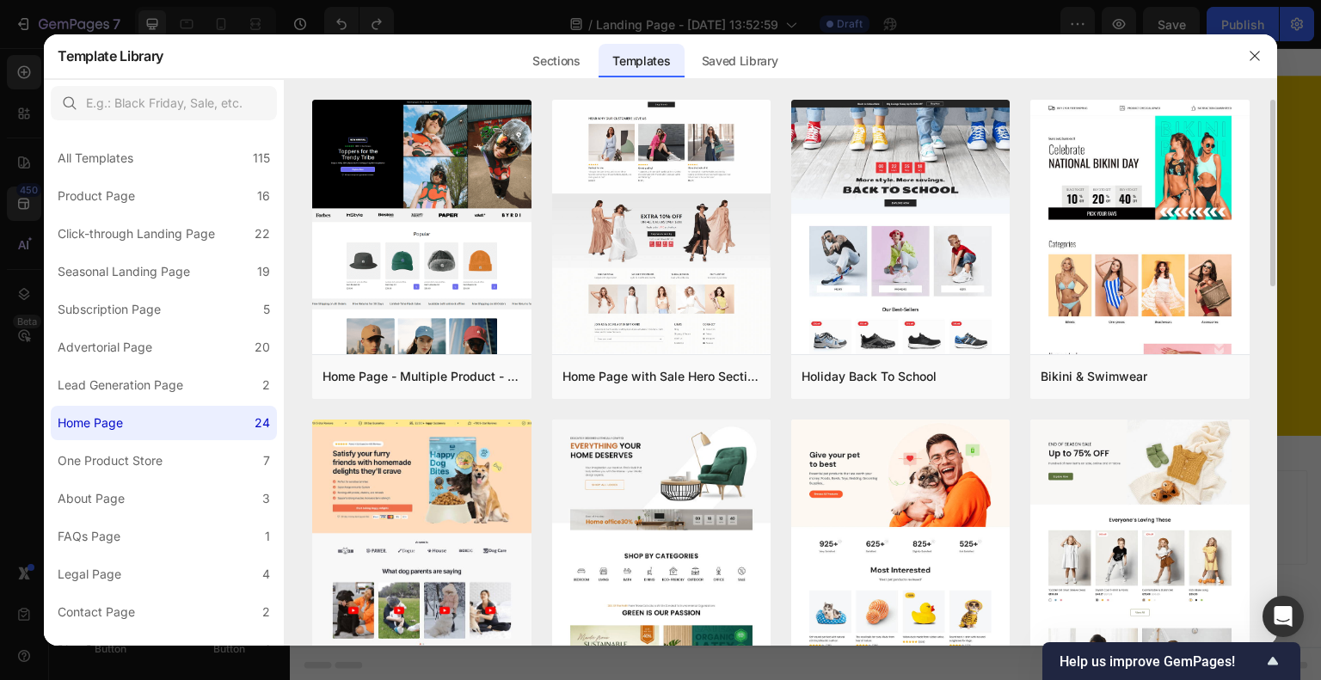
scroll to position [172, 0]
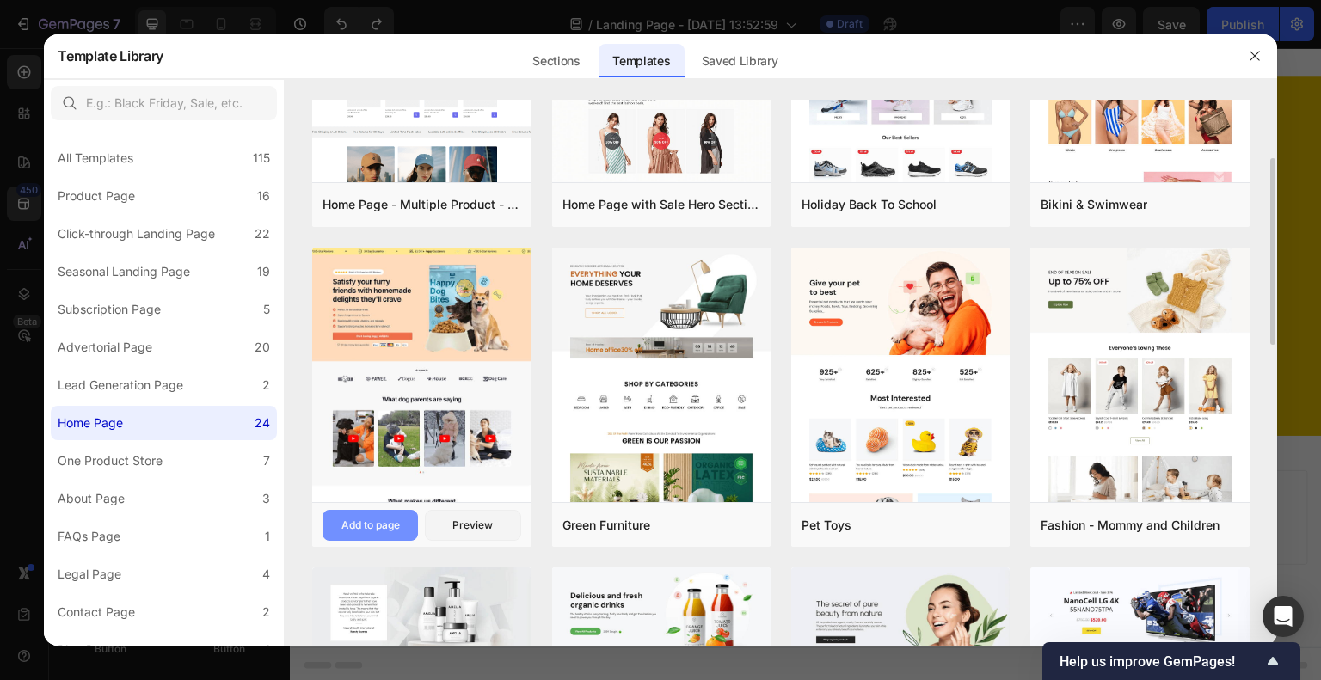
click at [377, 529] on div "Add to page" at bounding box center [370, 525] width 58 height 15
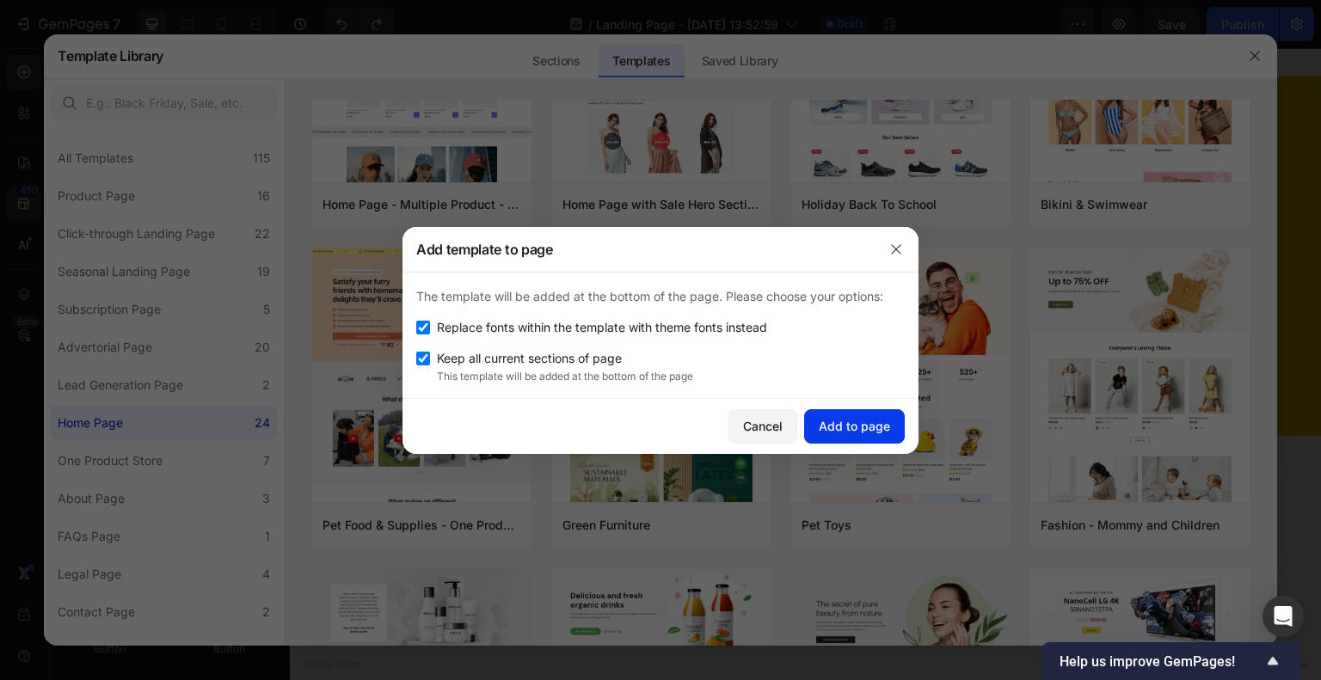
click at [829, 424] on div "Add to page" at bounding box center [854, 426] width 71 height 18
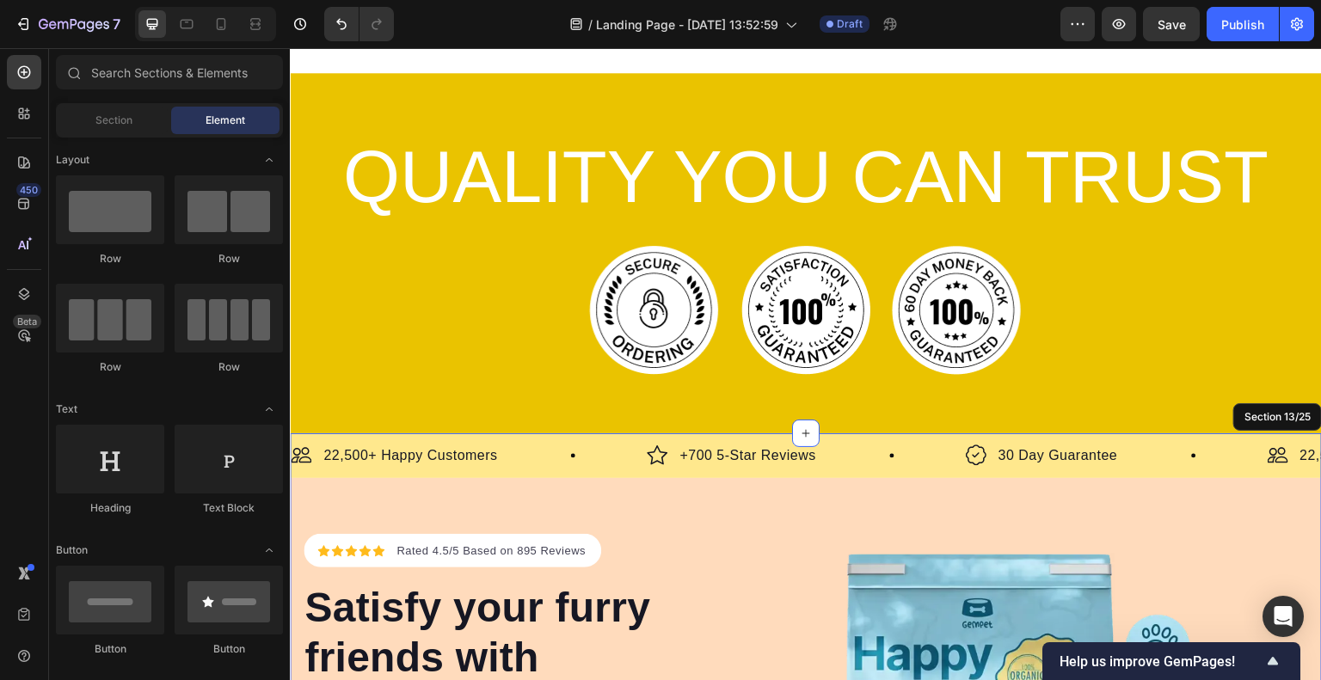
scroll to position [3199, 0]
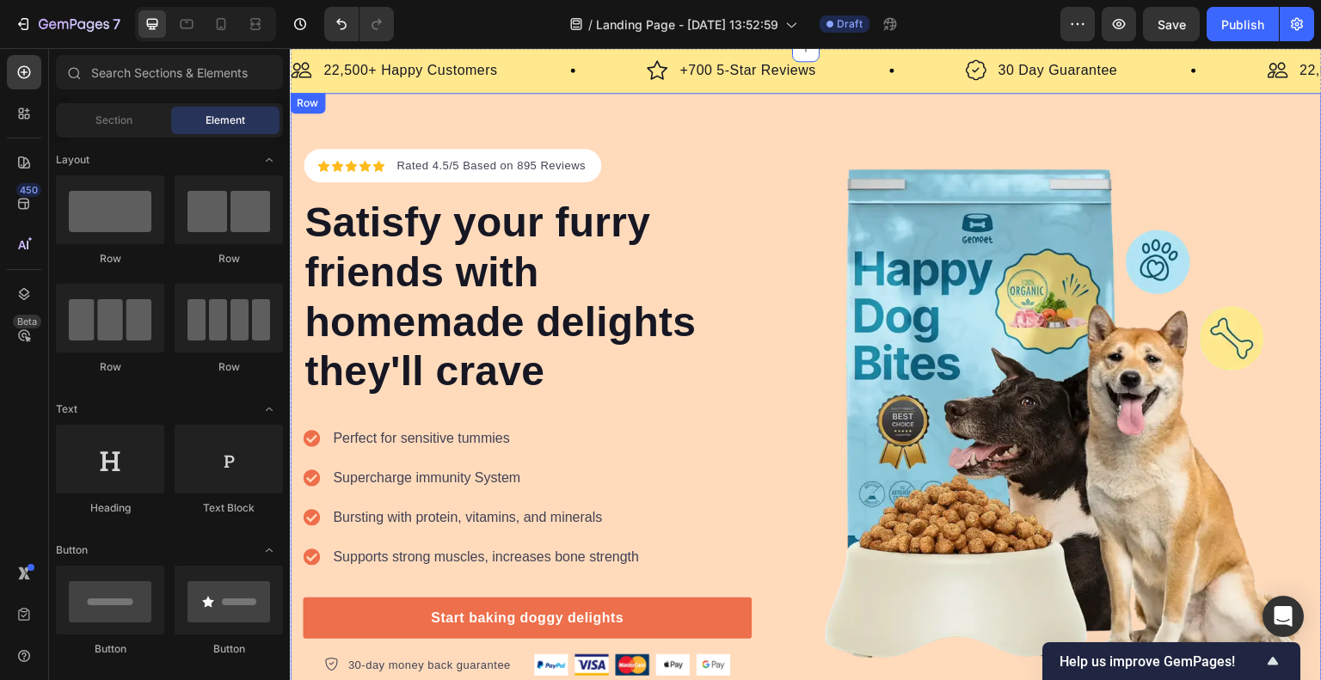
click at [764, 126] on div "Icon Icon Icon Icon Icon Icon List Hoz Rated 4.5/5 Based on 895 Reviews Text bl…" at bounding box center [806, 412] width 1032 height 639
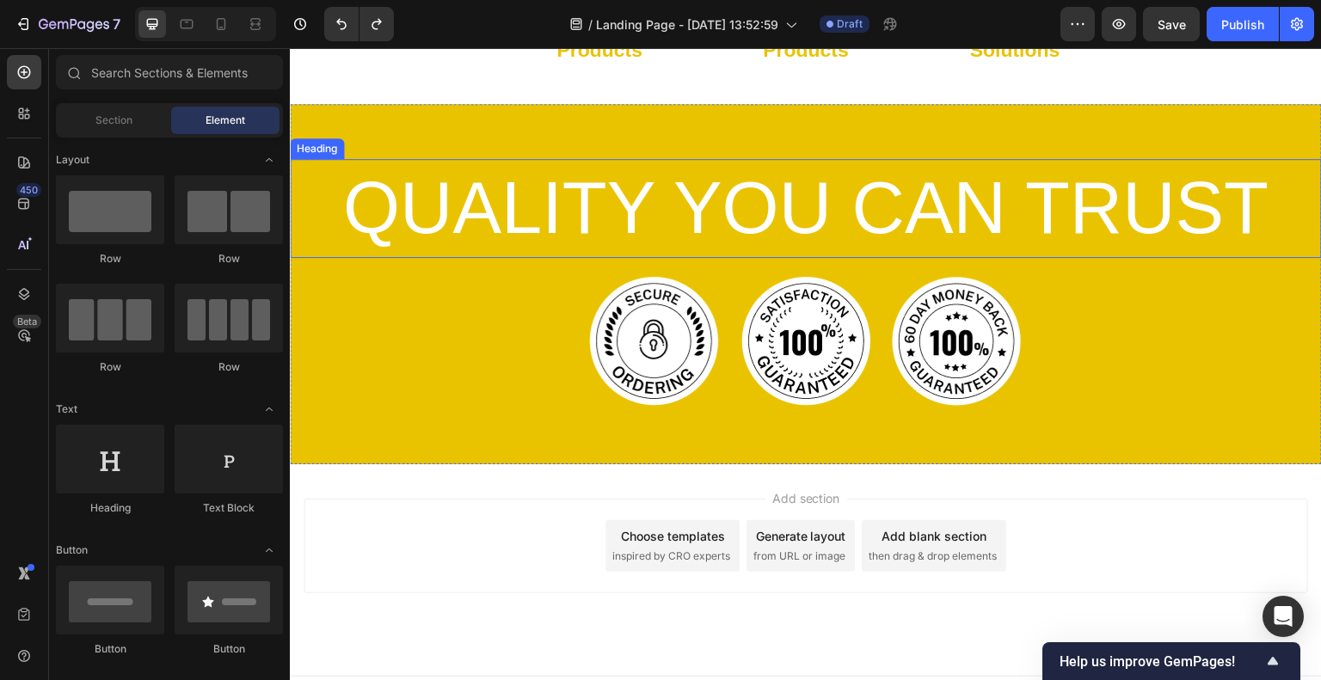
scroll to position [2814, 0]
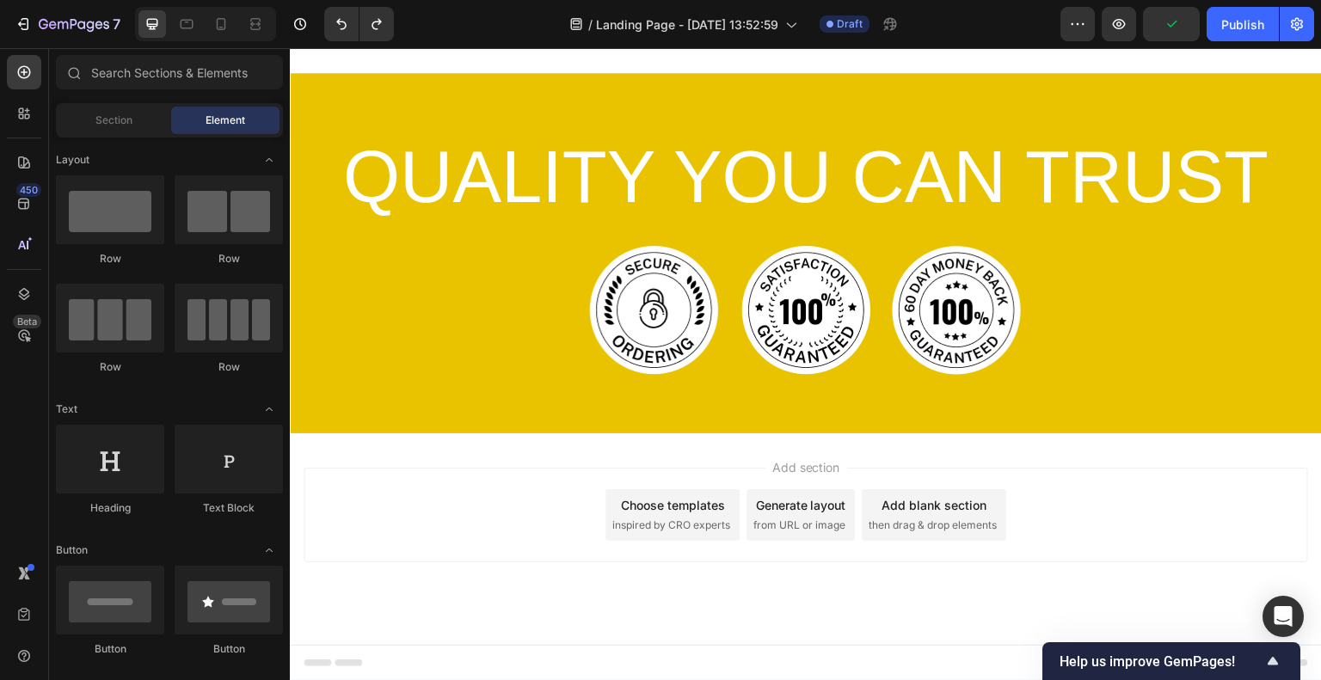
click at [623, 490] on div "Choose templates inspired by CRO experts" at bounding box center [672, 515] width 134 height 52
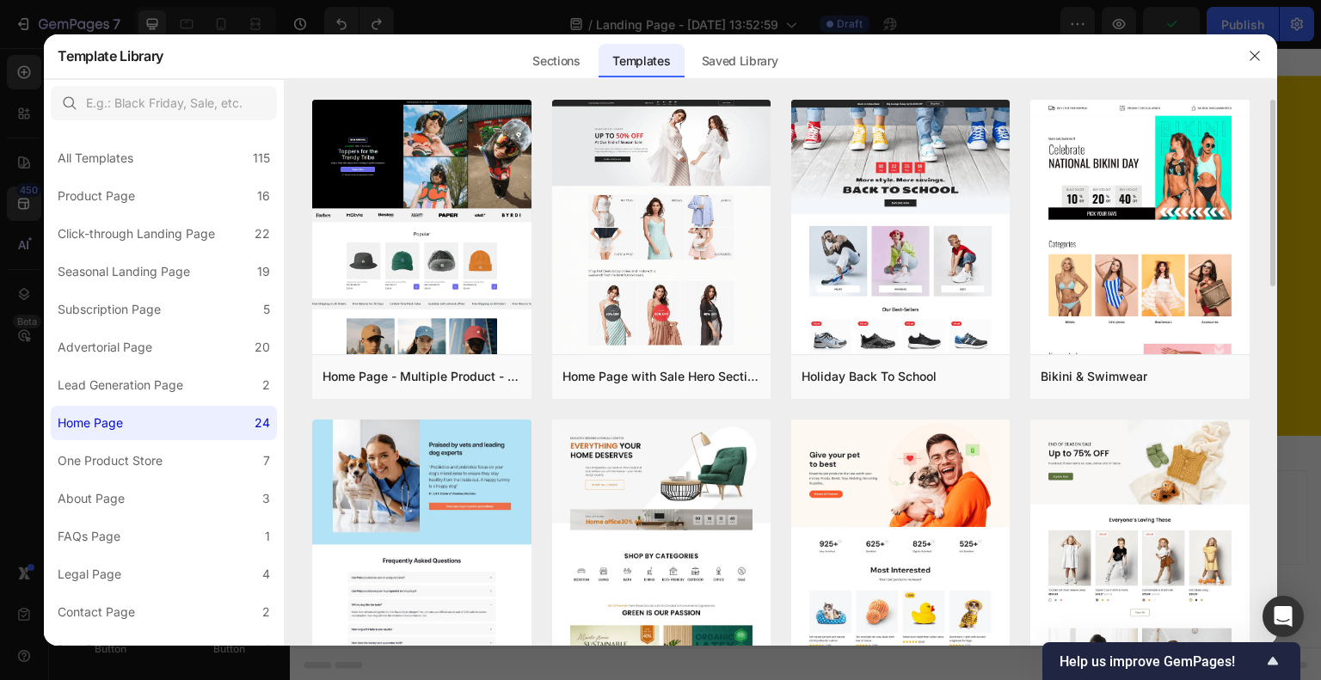
scroll to position [258, 0]
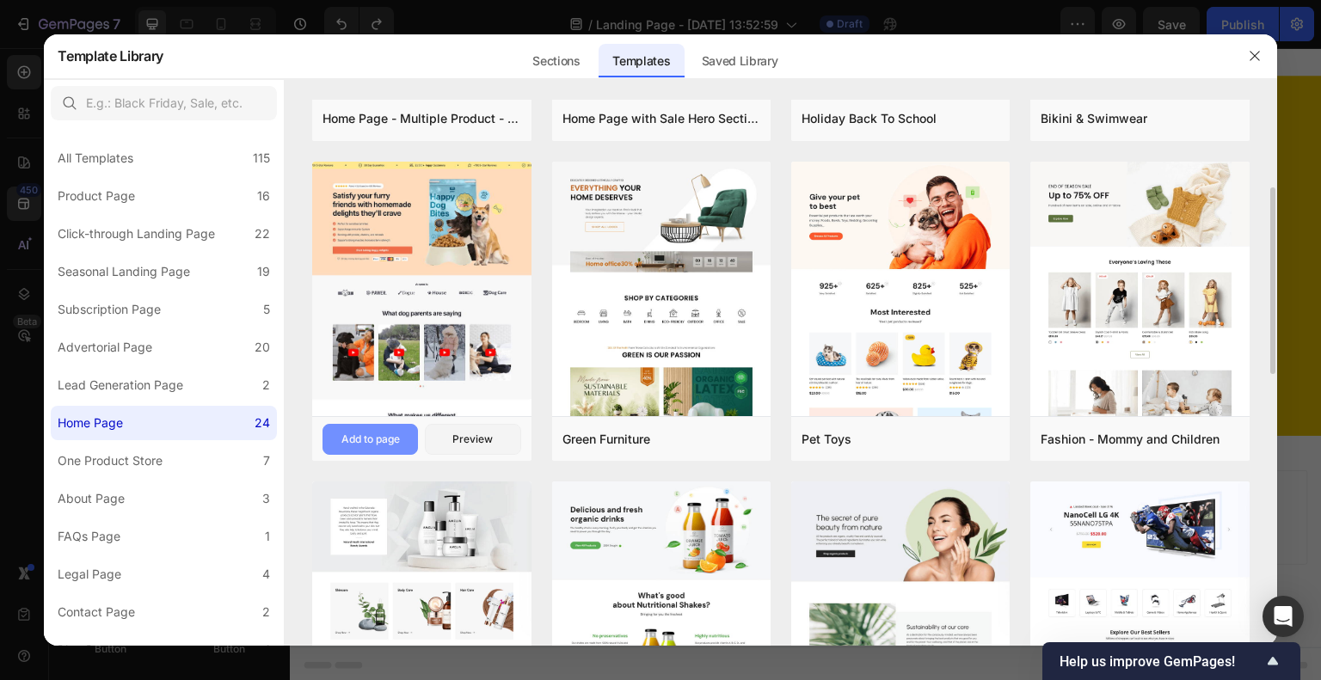
click at [382, 448] on button "Add to page" at bounding box center [369, 439] width 95 height 31
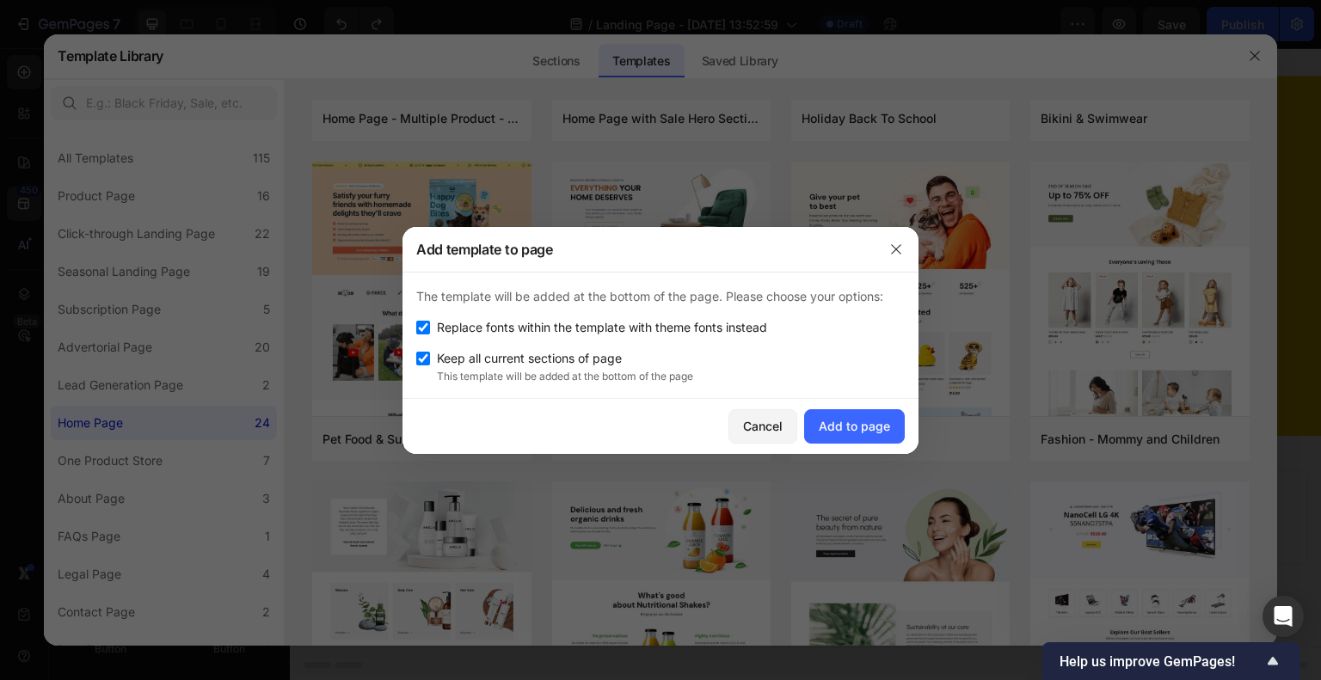
click at [448, 334] on span "Replace fonts within the template with theme fonts instead" at bounding box center [602, 327] width 330 height 21
checkbox input "false"
click at [856, 430] on div "Add to page" at bounding box center [854, 426] width 71 height 18
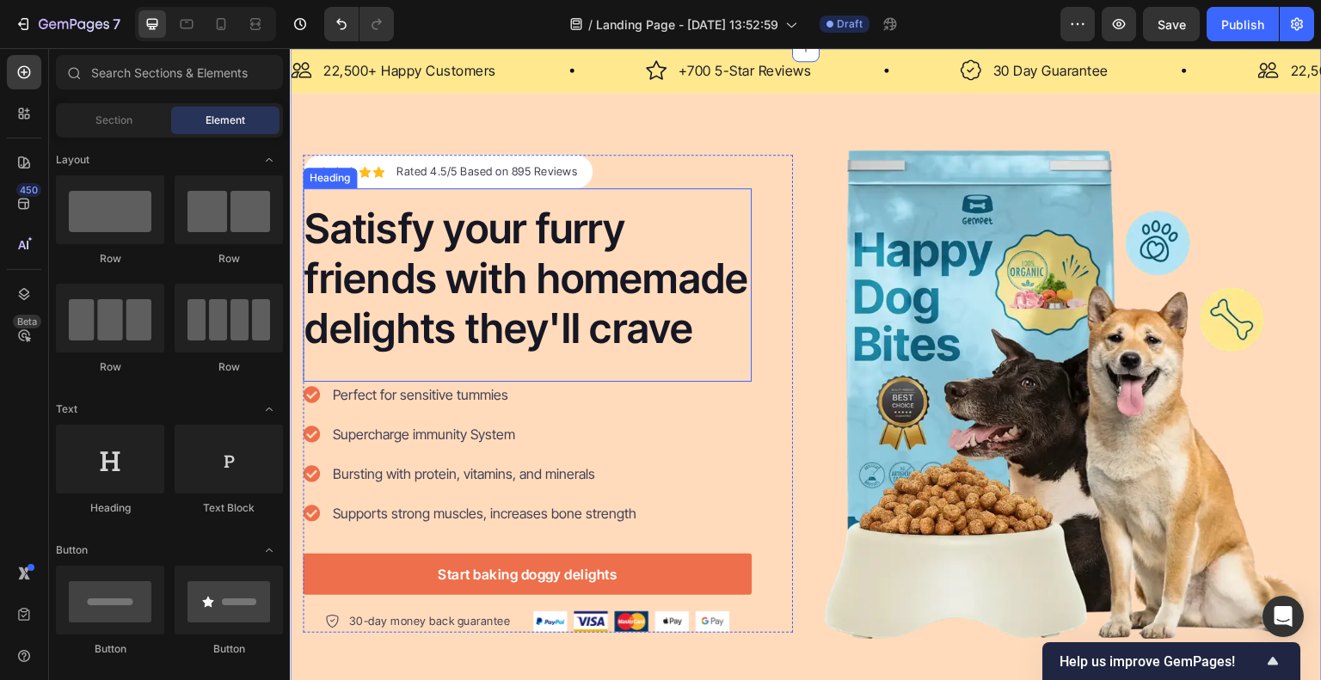
scroll to position [3113, 0]
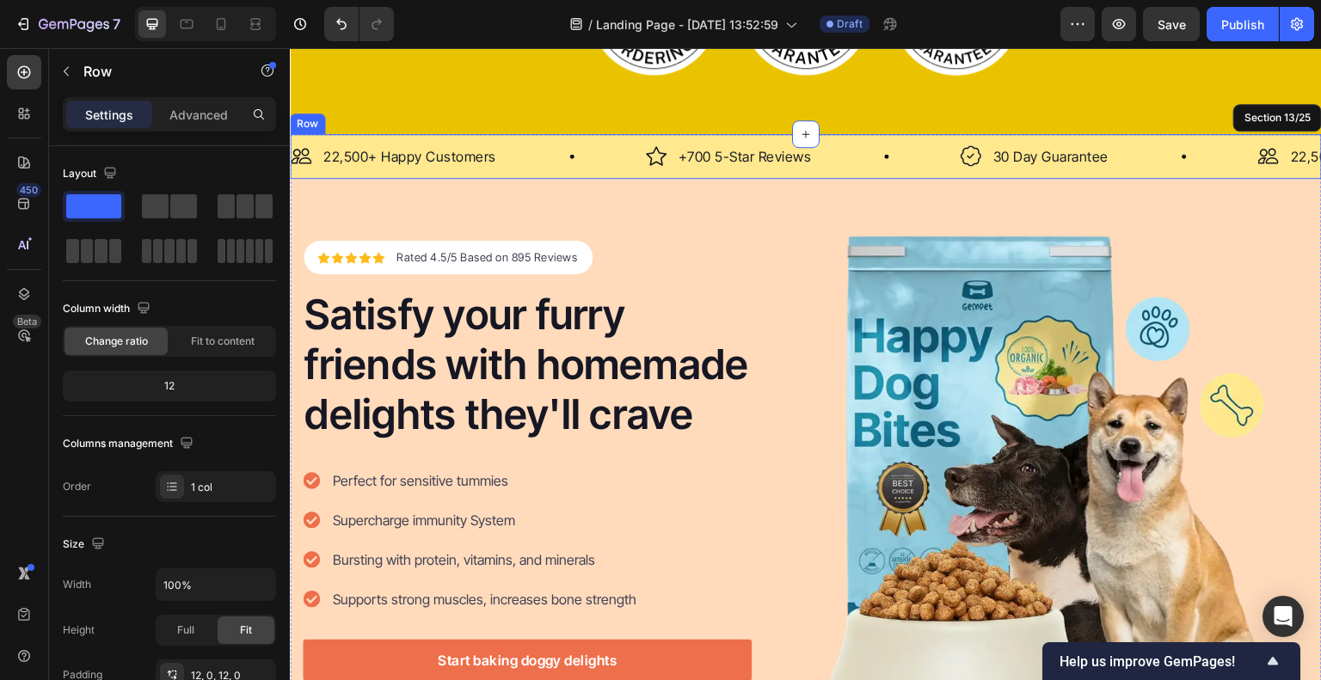
click at [445, 169] on div "Image 22,500+ Happy Customers Text Block Row Image +700 5-Star Reviews Text Blo…" at bounding box center [806, 156] width 1032 height 45
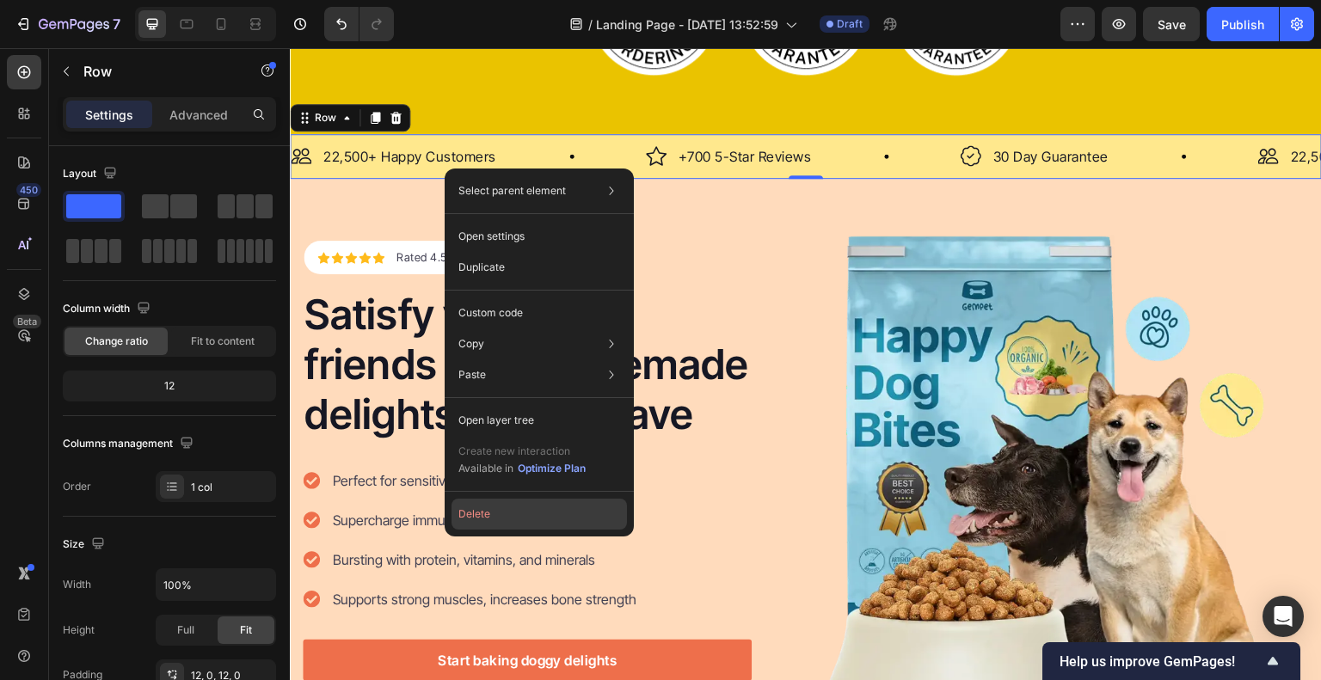
click at [500, 514] on button "Delete" at bounding box center [538, 514] width 175 height 31
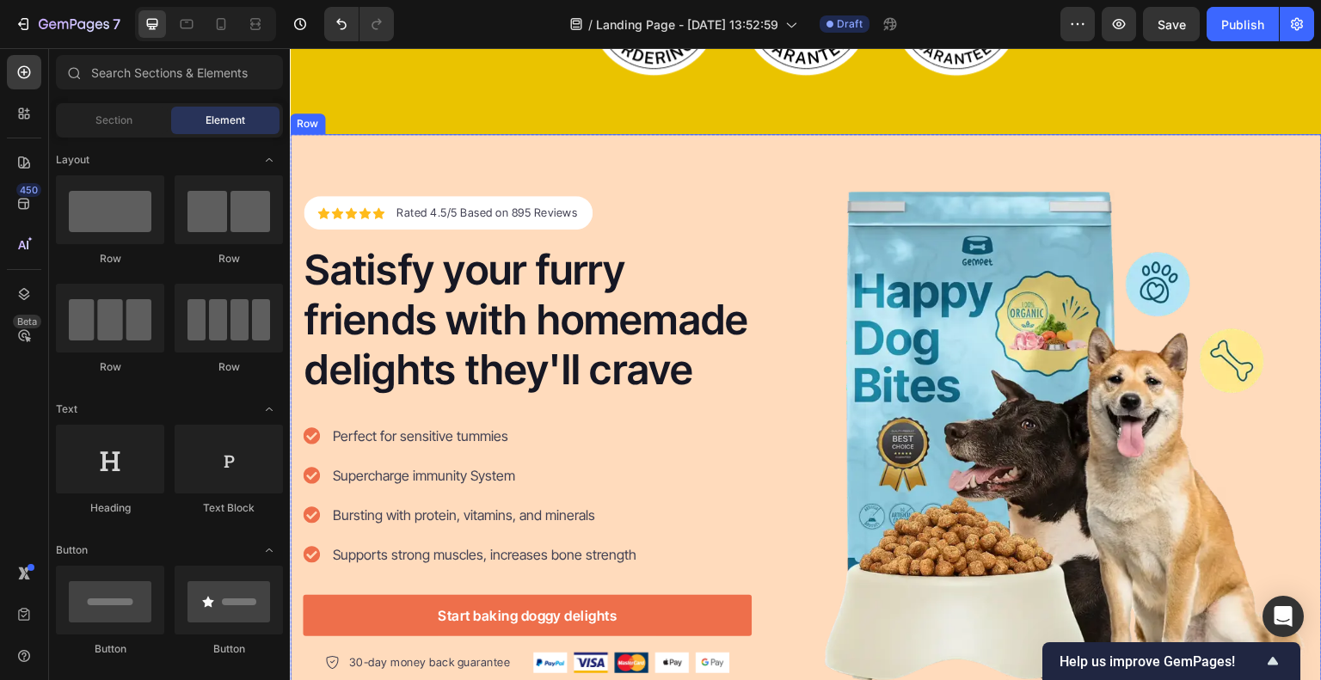
click at [420, 171] on div "Icon Icon Icon Icon Icon Icon List Hoz Rated 4.5/5 Based on 895 Reviews Text bl…" at bounding box center [806, 435] width 1032 height 602
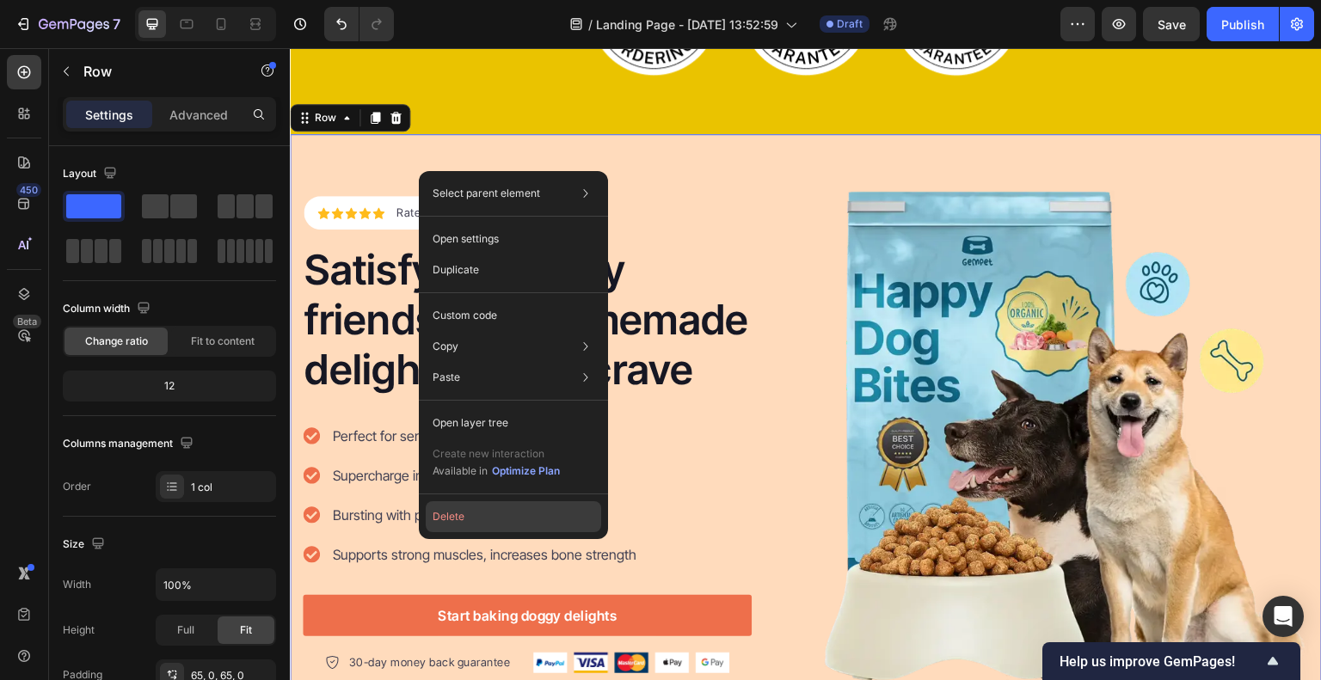
click at [481, 526] on button "Delete" at bounding box center [513, 516] width 175 height 31
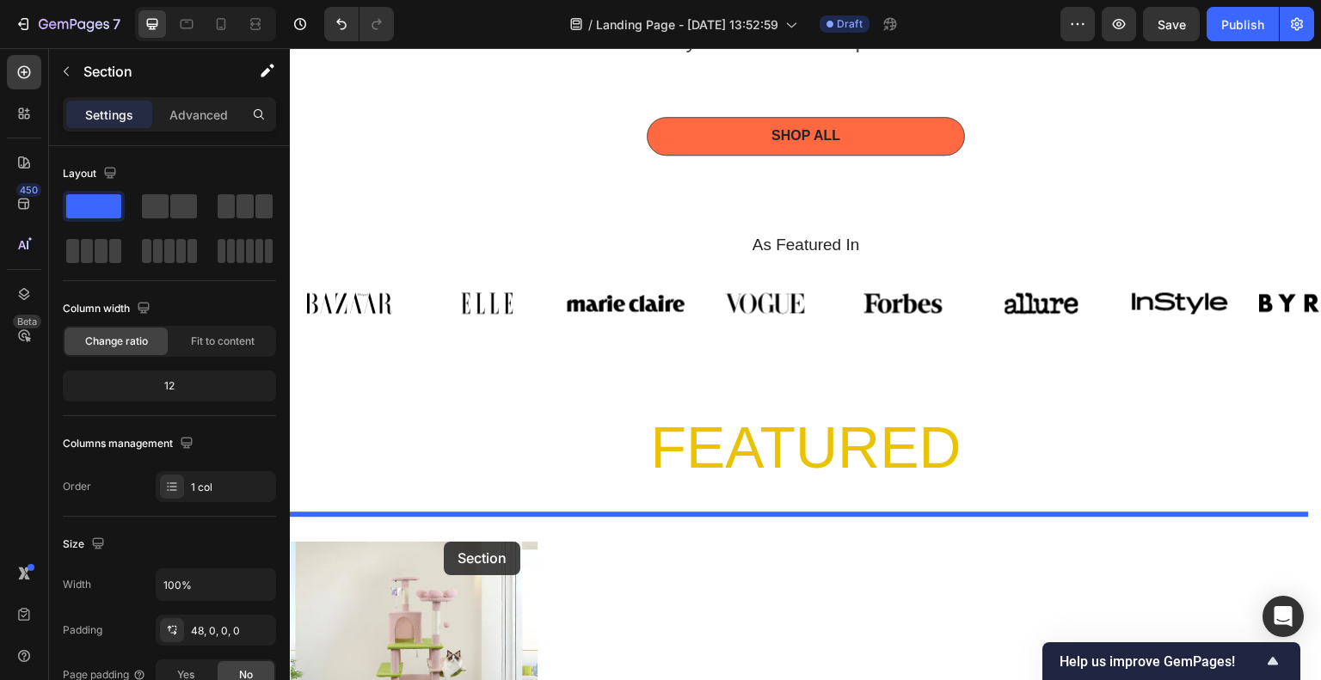
scroll to position [1222, 0]
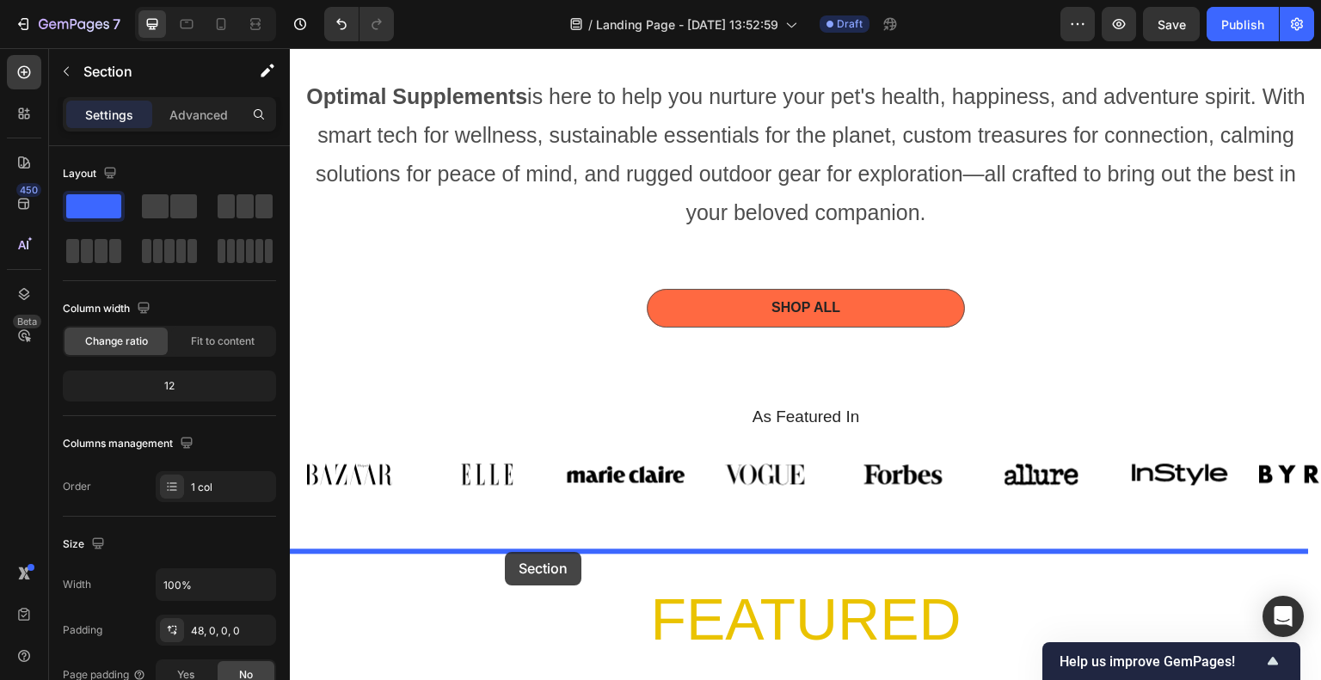
drag, startPoint x: 348, startPoint y: 377, endPoint x: 505, endPoint y: 552, distance: 234.4
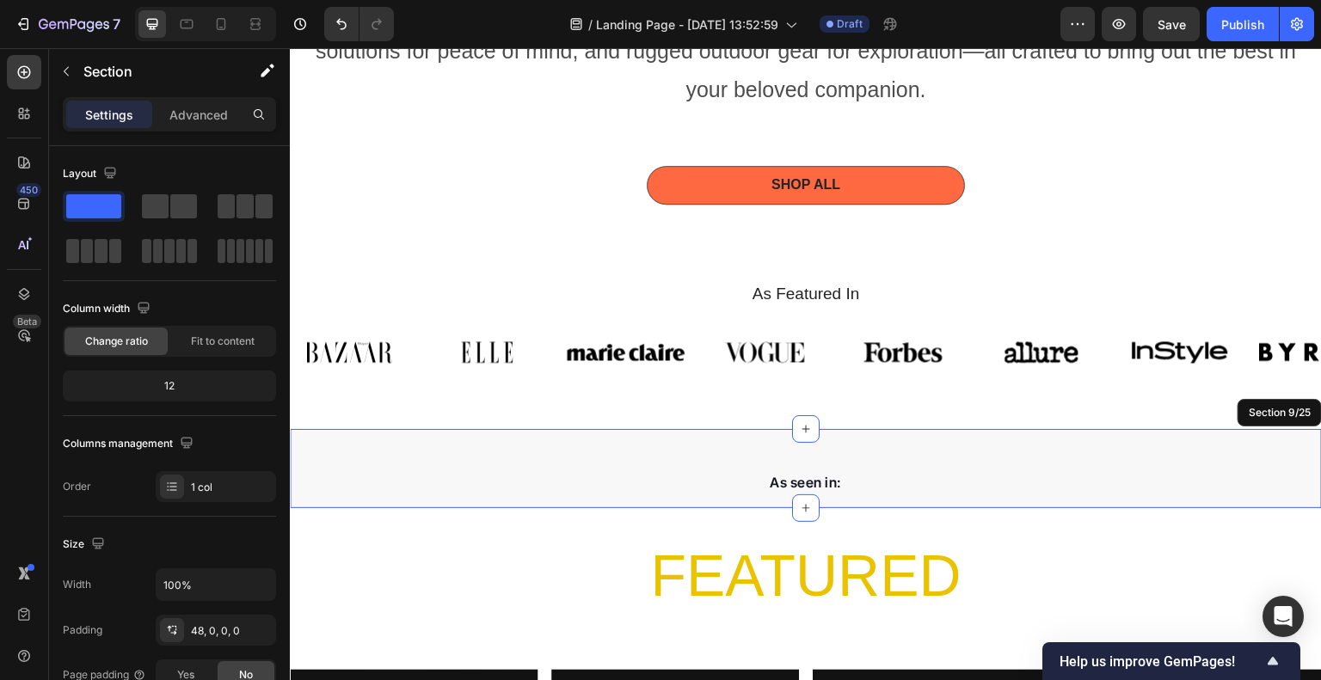
scroll to position [1394, 0]
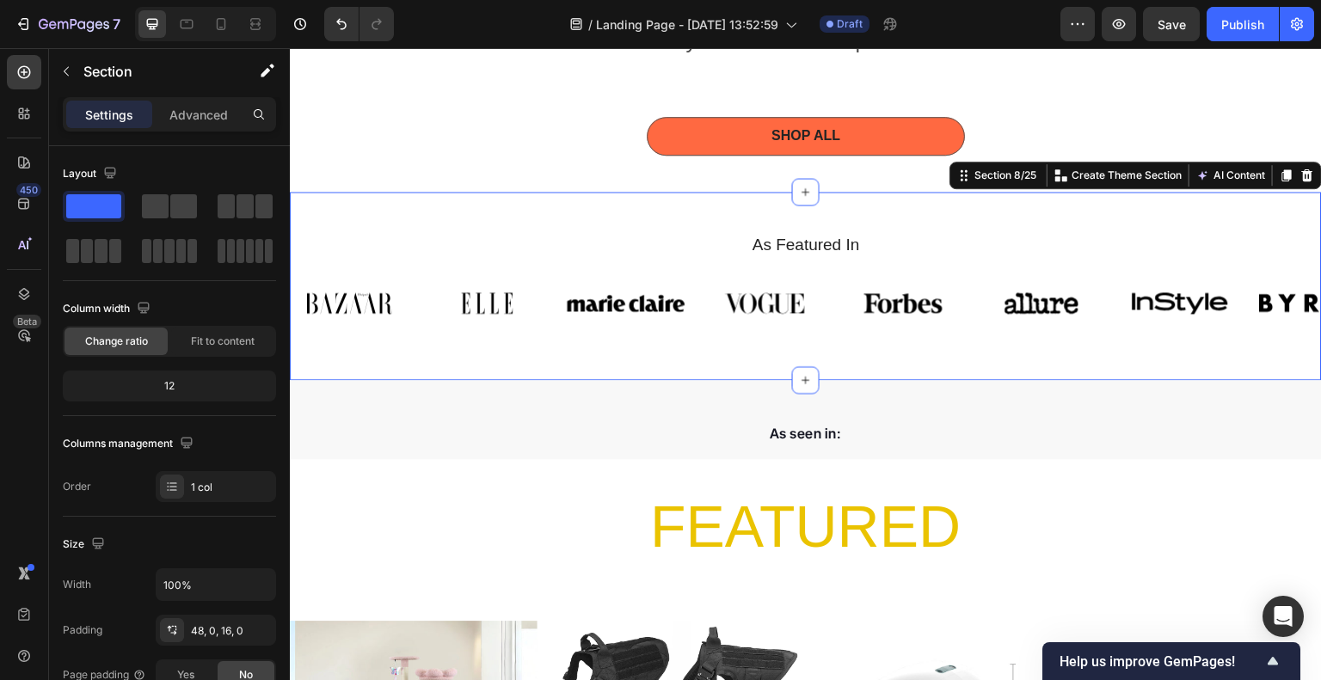
click at [377, 208] on div "As Featured In Heading Image Image Image Image Image Image Image Image Carousel…" at bounding box center [806, 286] width 1032 height 188
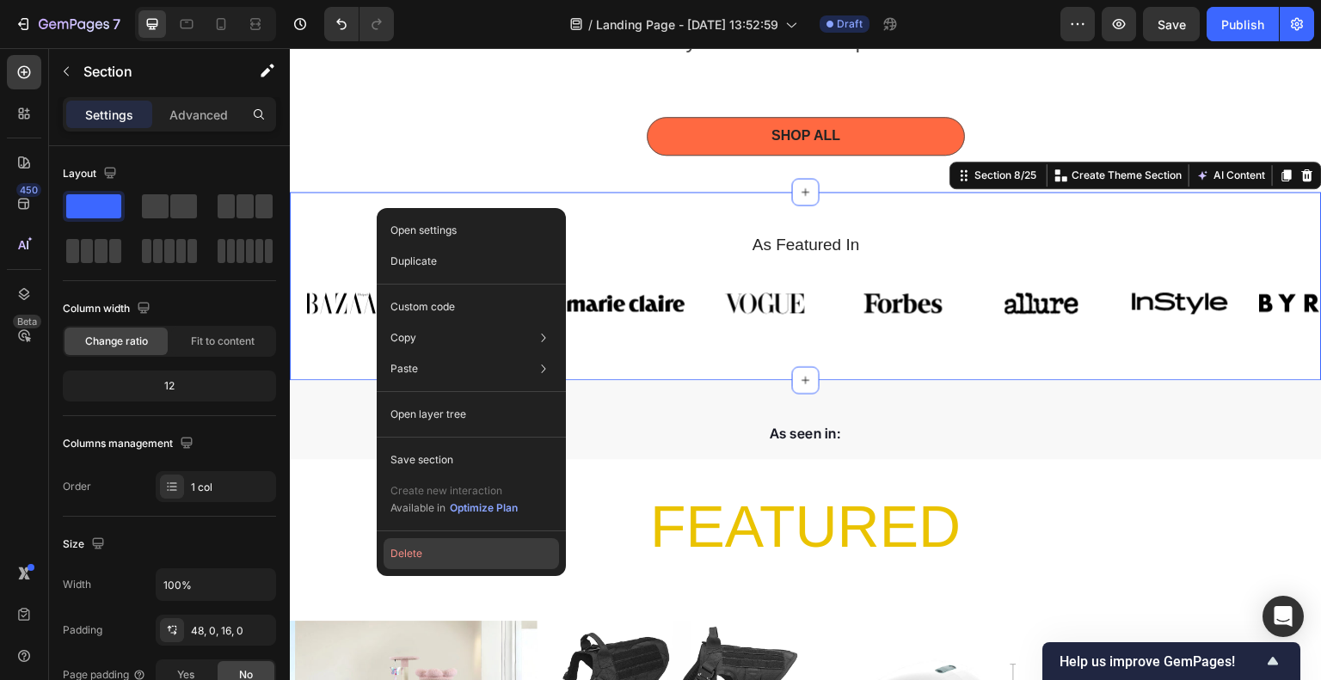
click at [457, 554] on button "Delete" at bounding box center [470, 553] width 175 height 31
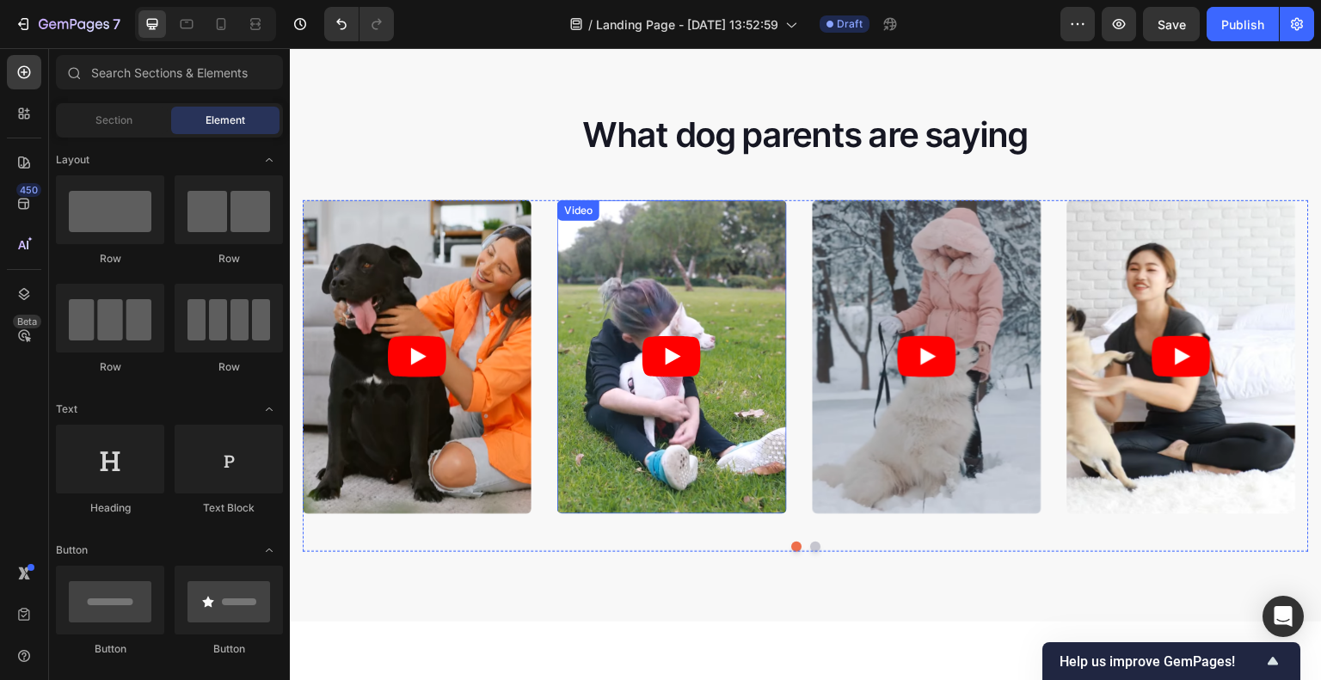
scroll to position [3113, 0]
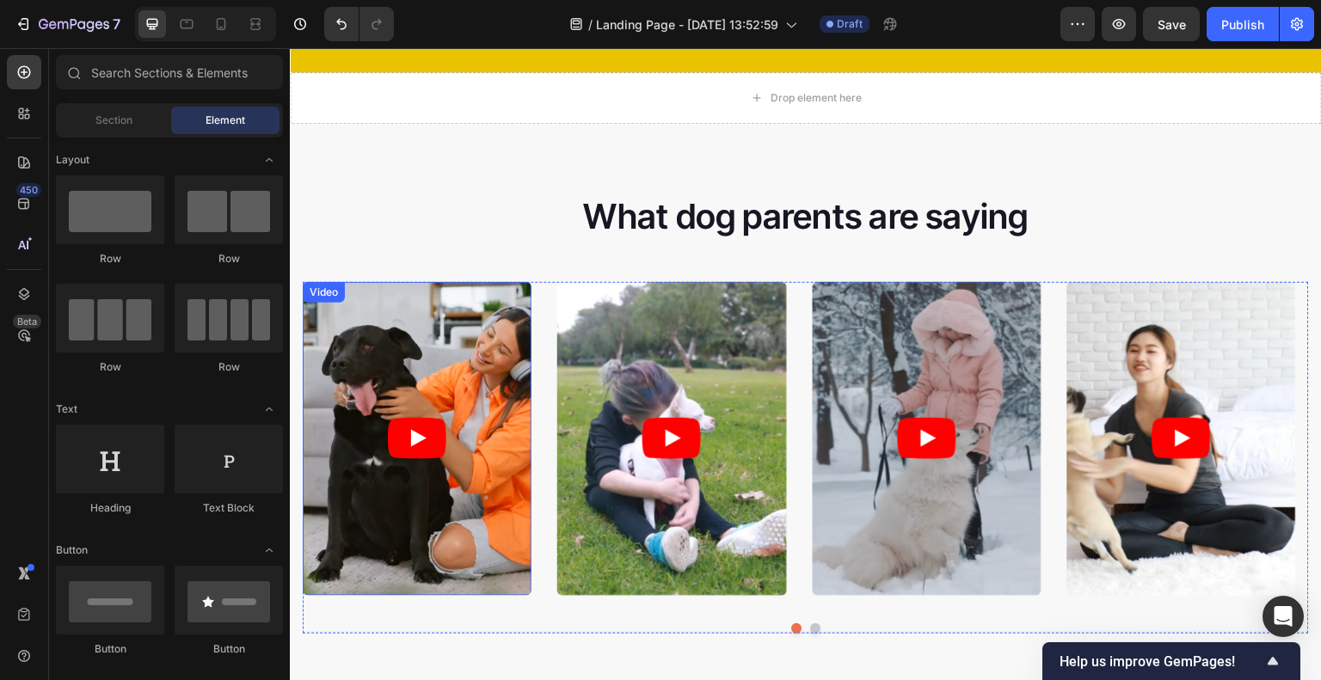
click at [435, 452] on icon "Play" at bounding box center [417, 438] width 58 height 41
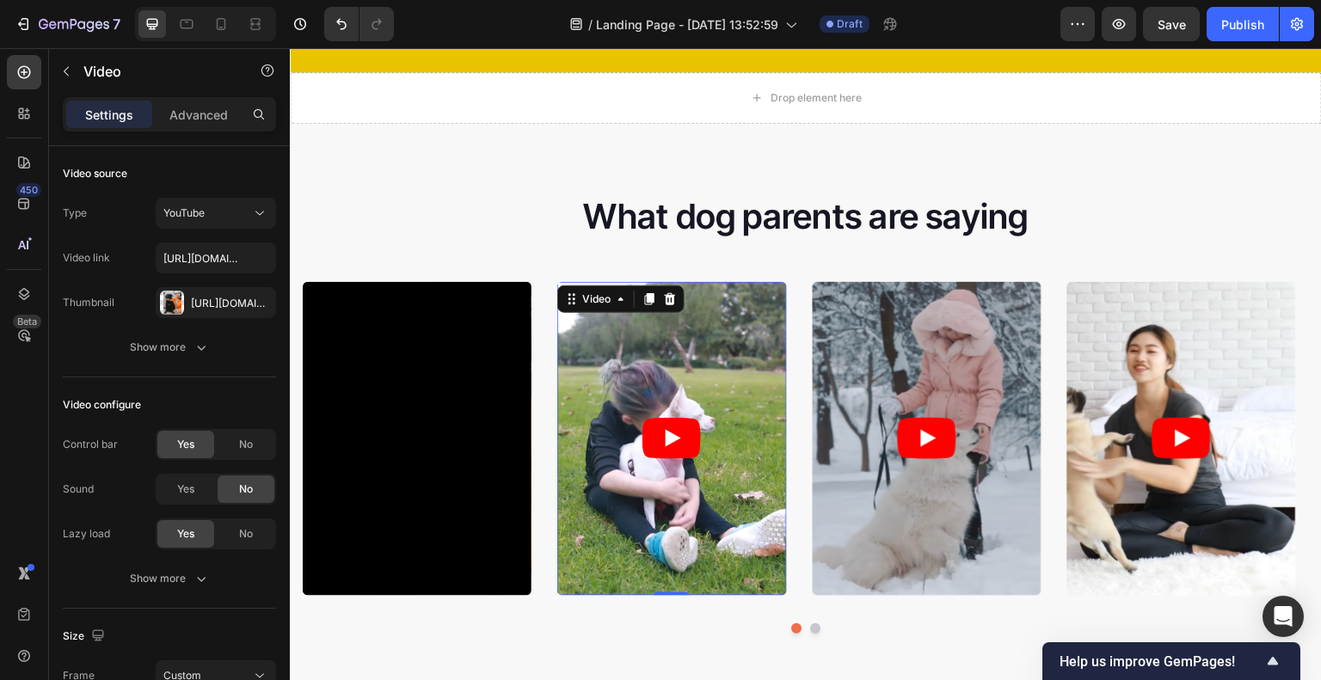
click at [680, 443] on icon "Play" at bounding box center [671, 438] width 58 height 41
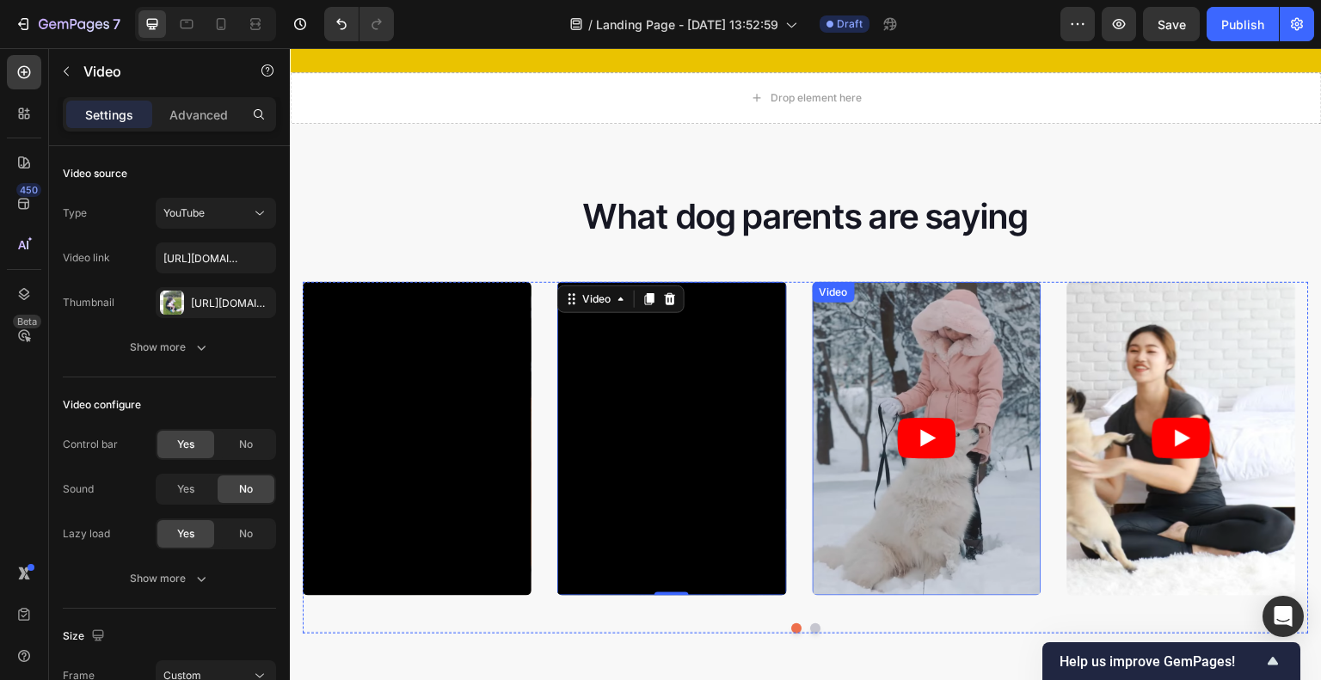
click at [923, 436] on icon "Play" at bounding box center [928, 438] width 15 height 17
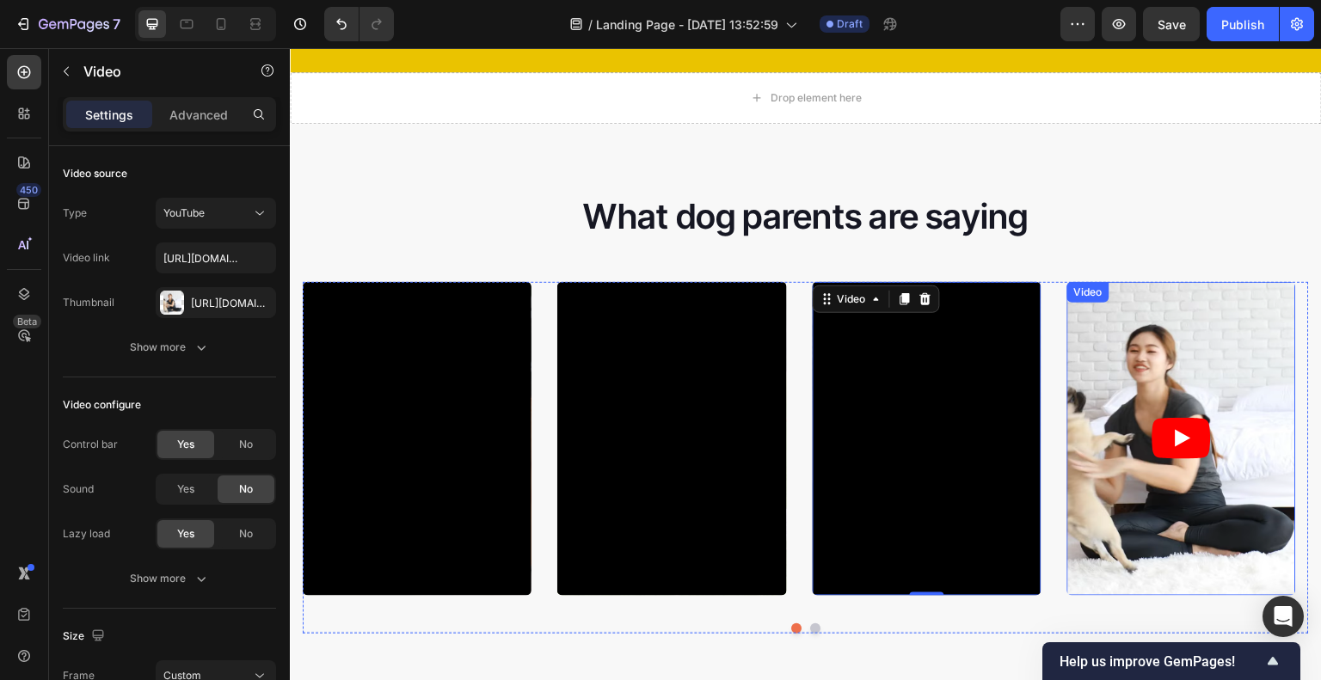
click at [1188, 452] on icon "Play" at bounding box center [1181, 438] width 58 height 41
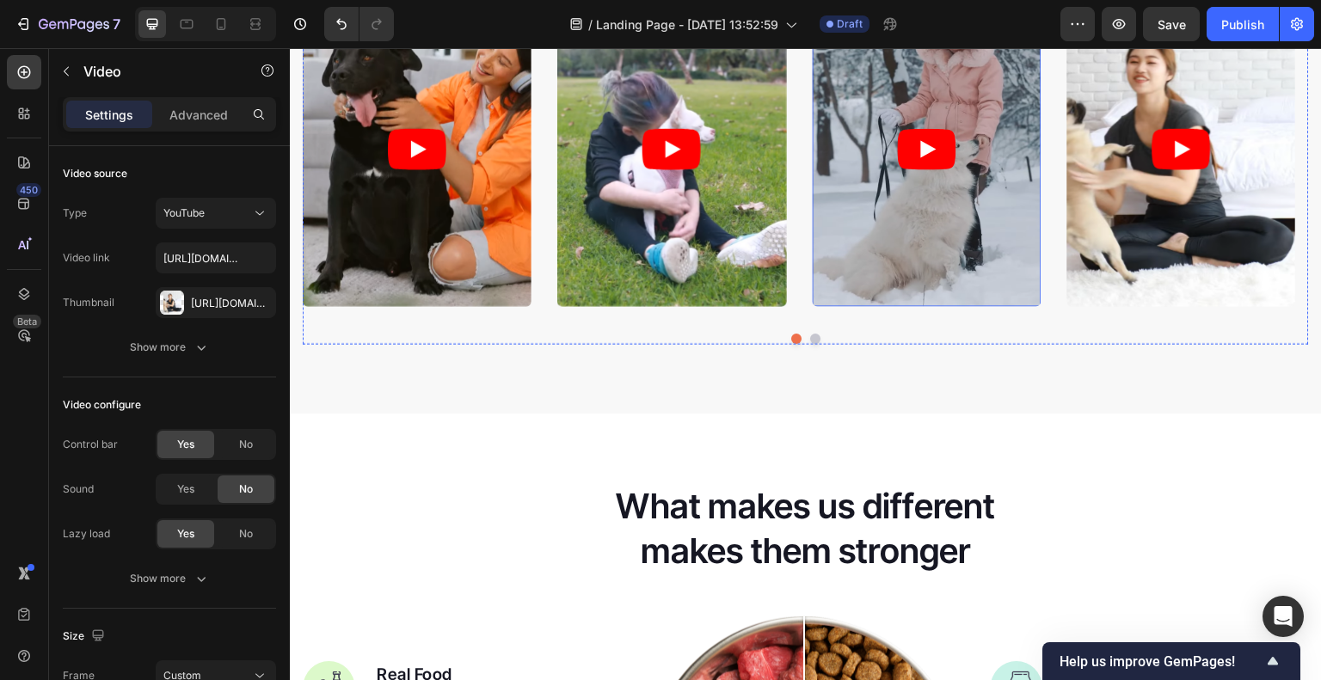
scroll to position [3306, 0]
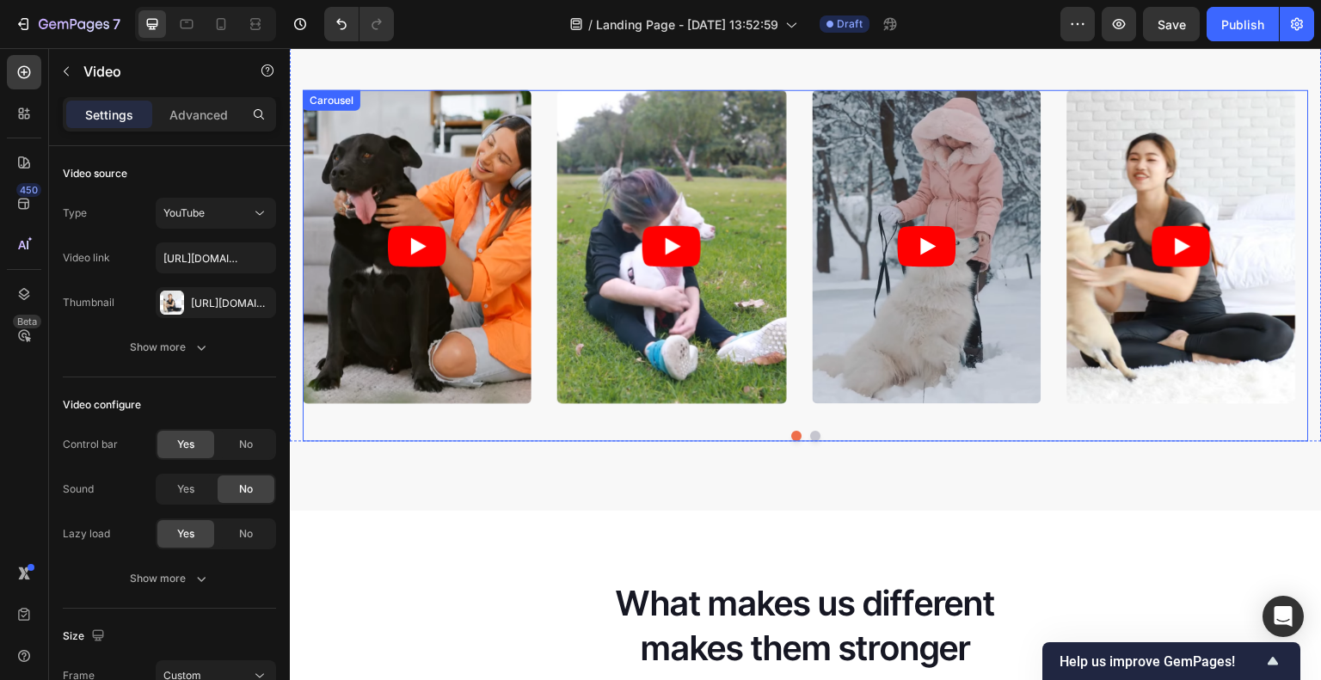
click at [810, 433] on button "Dot" at bounding box center [815, 436] width 10 height 10
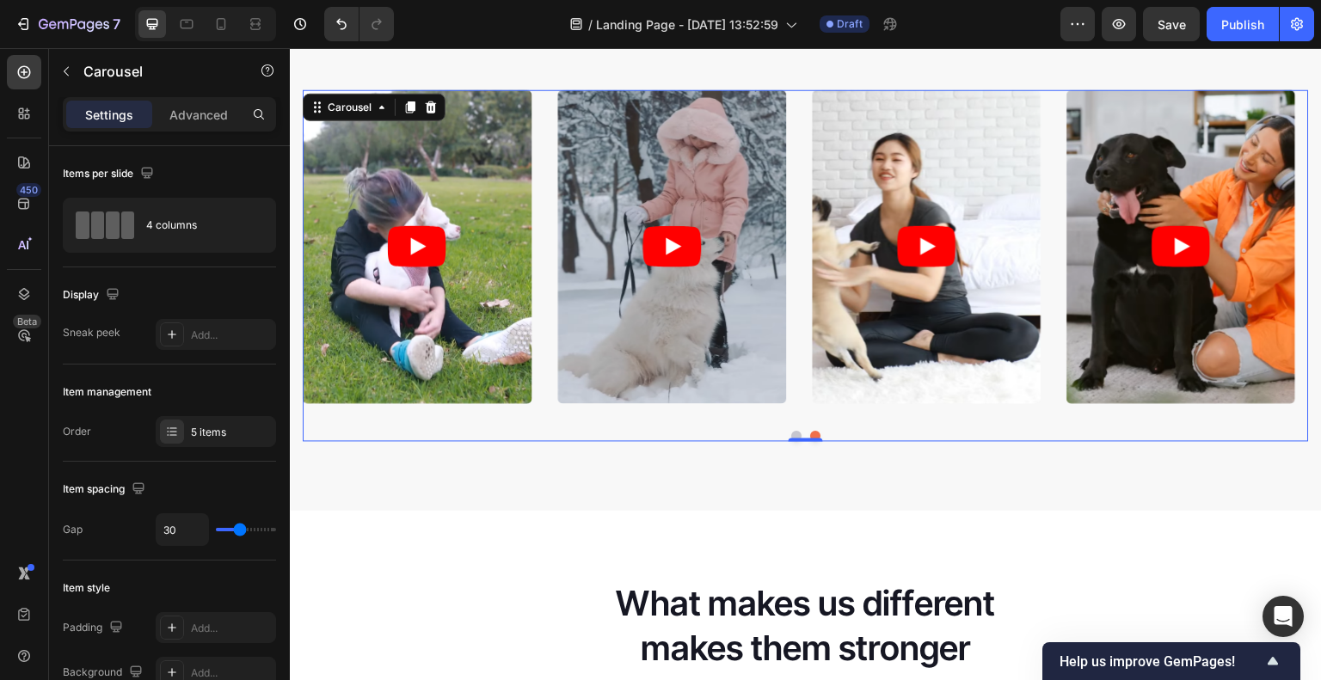
click at [791, 431] on button "Dot" at bounding box center [796, 436] width 10 height 10
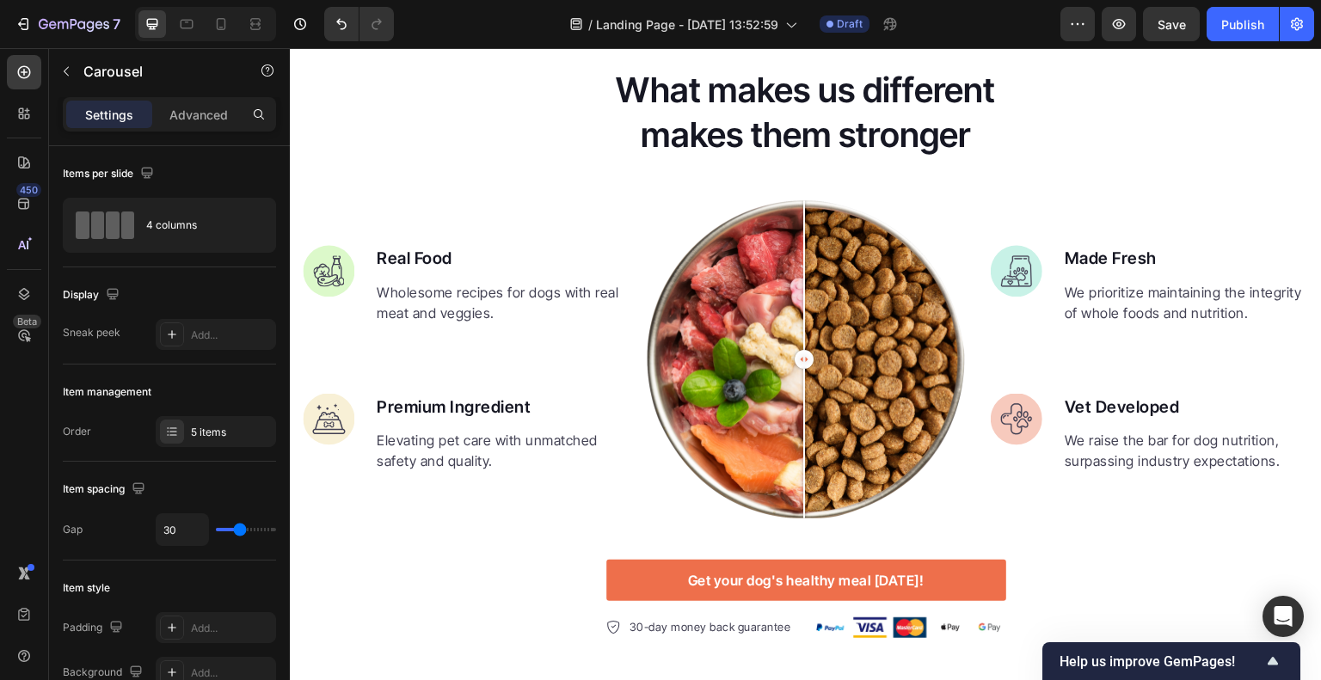
scroll to position [3822, 0]
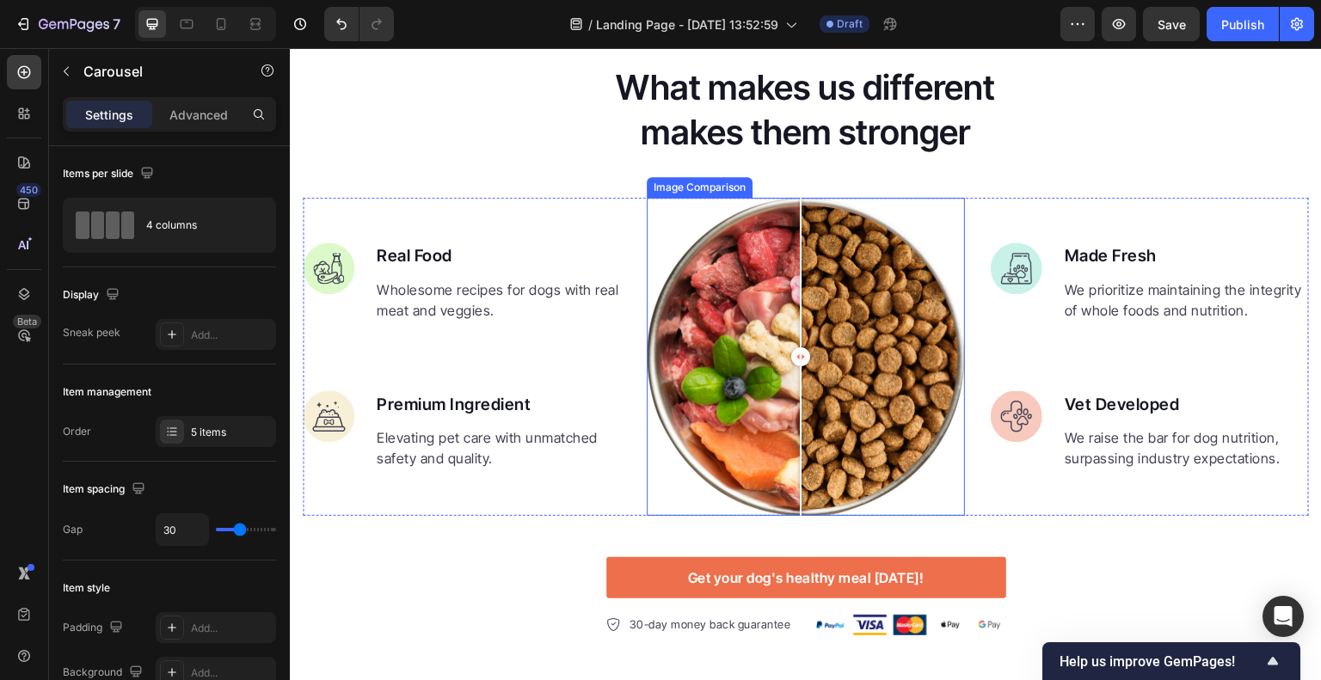
drag, startPoint x: 804, startPoint y: 350, endPoint x: 796, endPoint y: 330, distance: 21.2
click at [796, 330] on div at bounding box center [800, 357] width 34 height 318
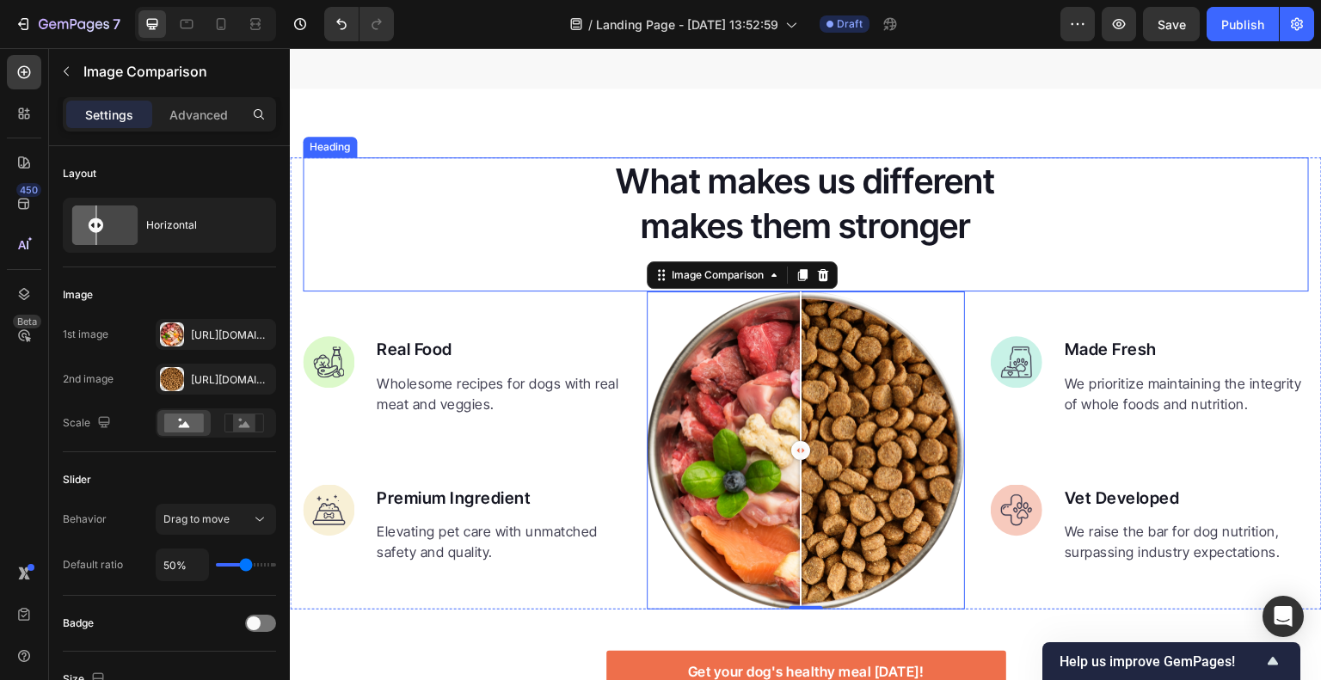
scroll to position [3736, 0]
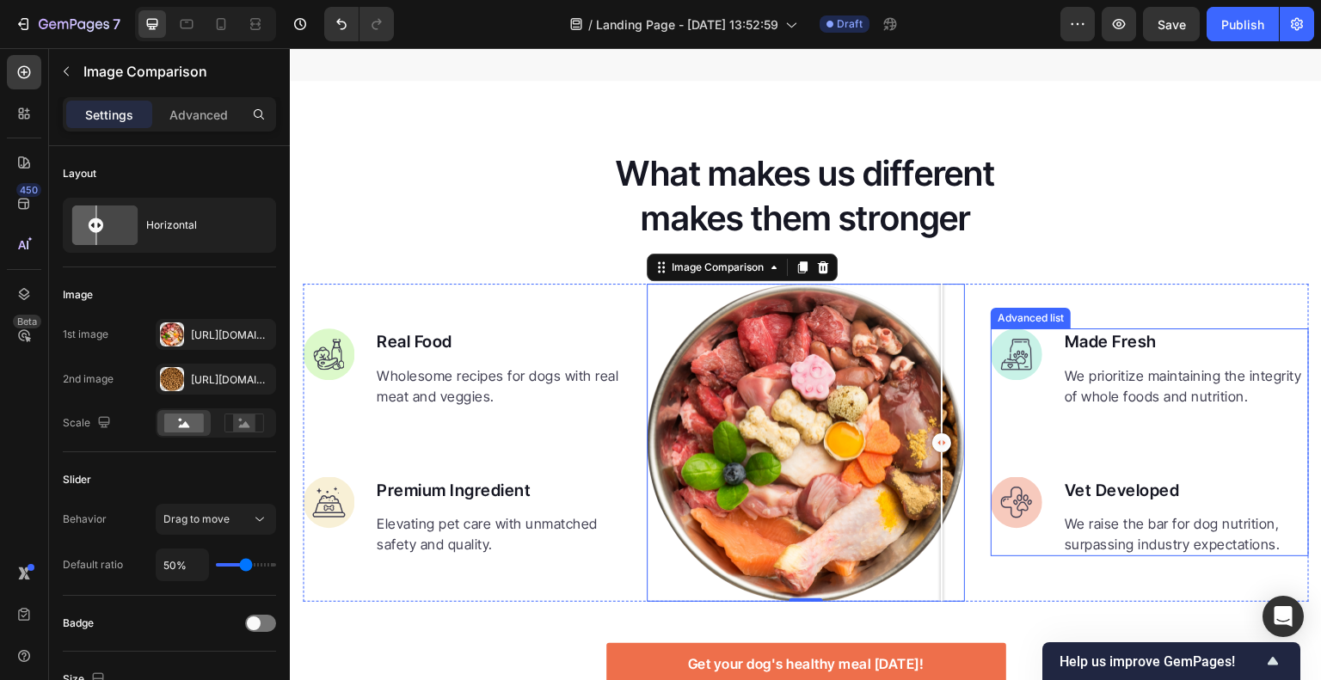
drag, startPoint x: 798, startPoint y: 442, endPoint x: 982, endPoint y: 432, distance: 184.3
click at [982, 432] on div "Image Real Food Text block Wholesome recipes for dogs with real meat and veggie…" at bounding box center [806, 443] width 1006 height 318
click at [991, 432] on ul "Image Made Fresh Text block We prioritize maintaining the integrity of whole fo…" at bounding box center [1150, 442] width 318 height 228
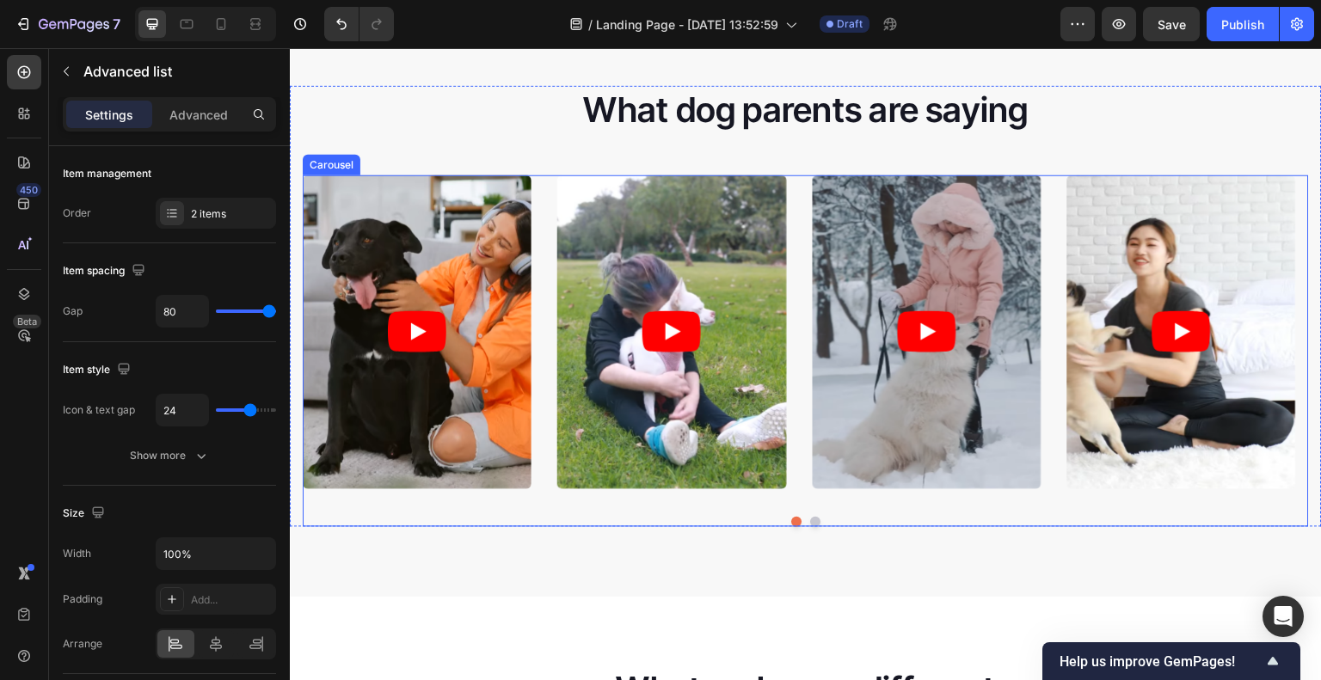
scroll to position [3564, 0]
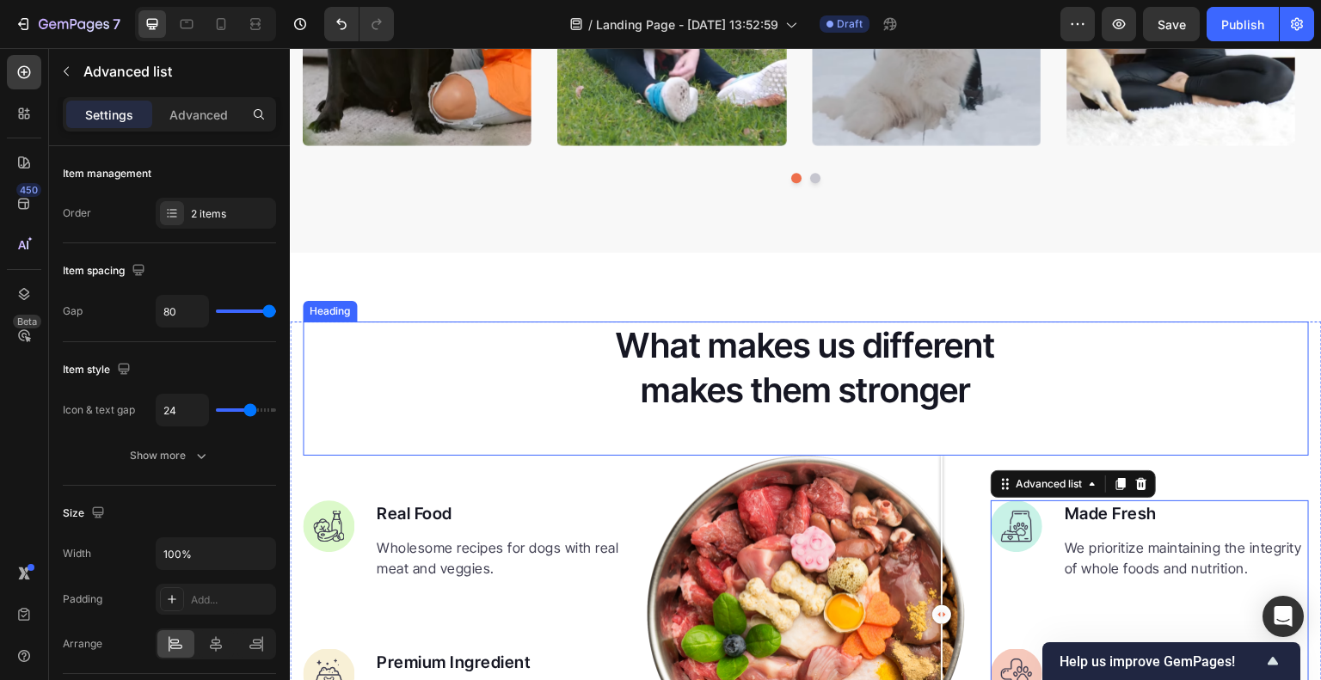
click at [852, 387] on p "What makes us different makes them stronger" at bounding box center [805, 367] width 457 height 89
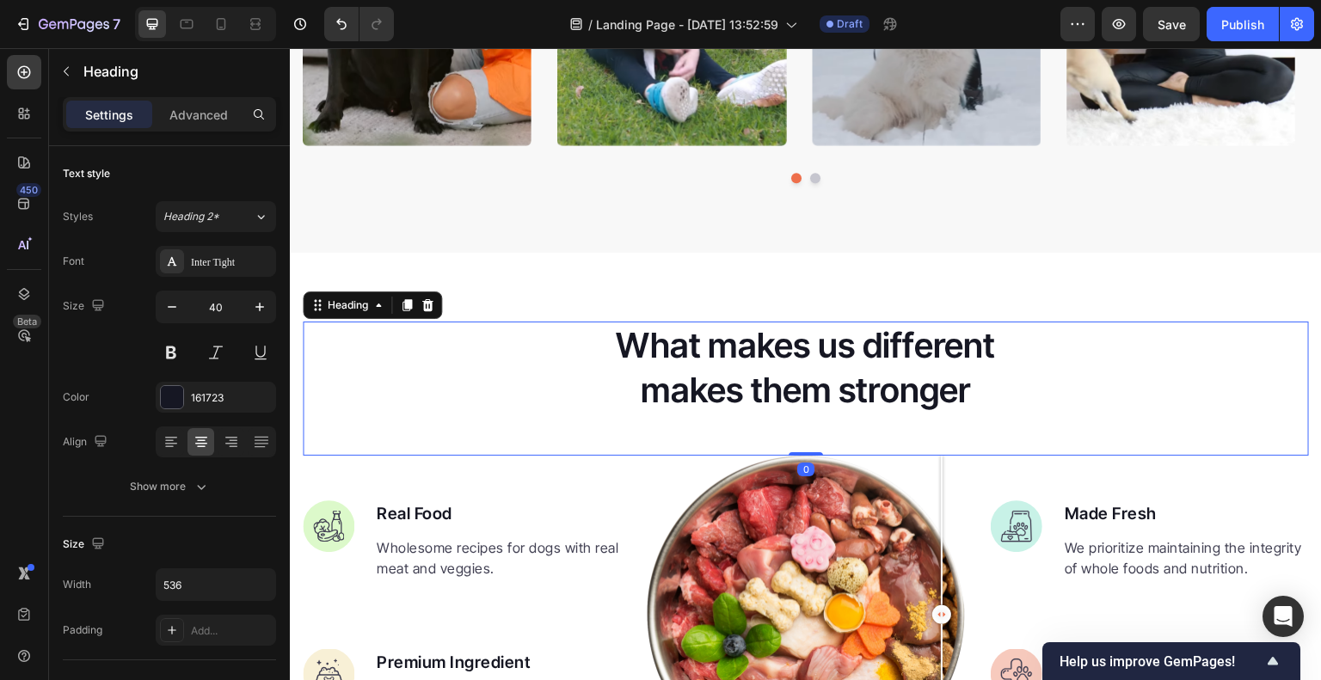
click at [936, 384] on p "What makes us different makes them stronger" at bounding box center [805, 367] width 457 height 89
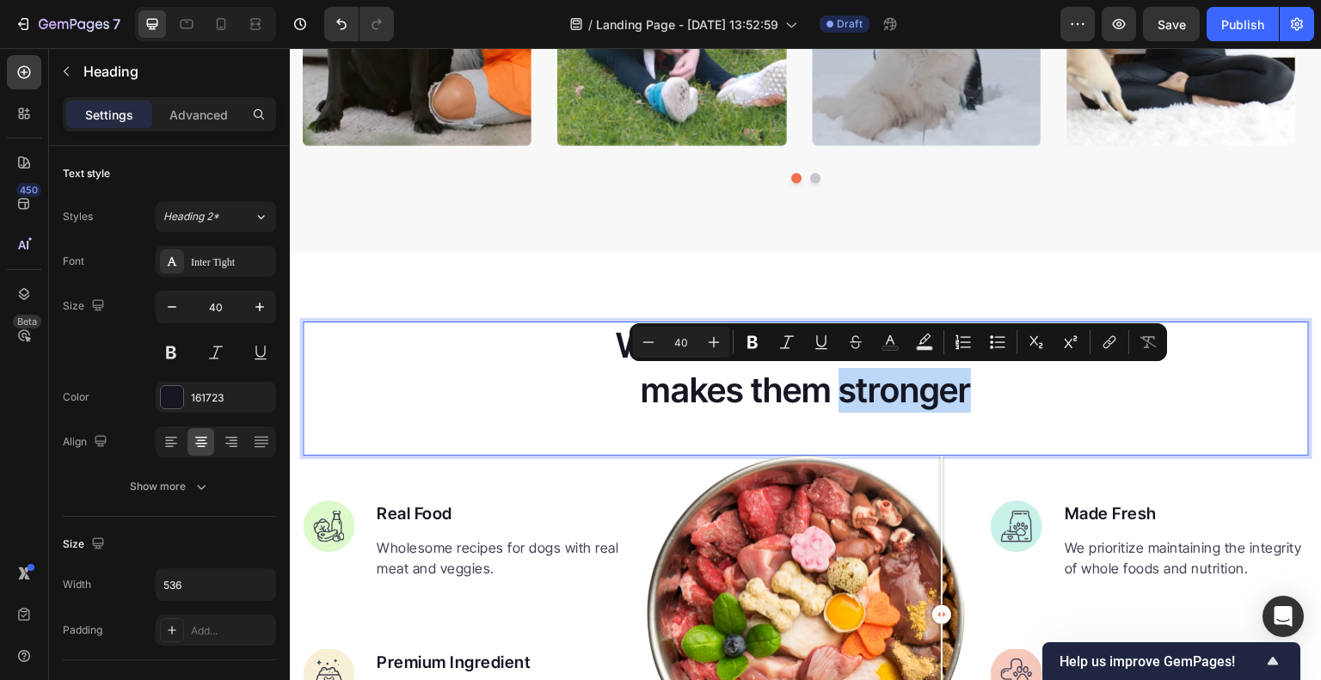
click at [979, 392] on p "What makes us different makes them stronger" at bounding box center [805, 367] width 457 height 89
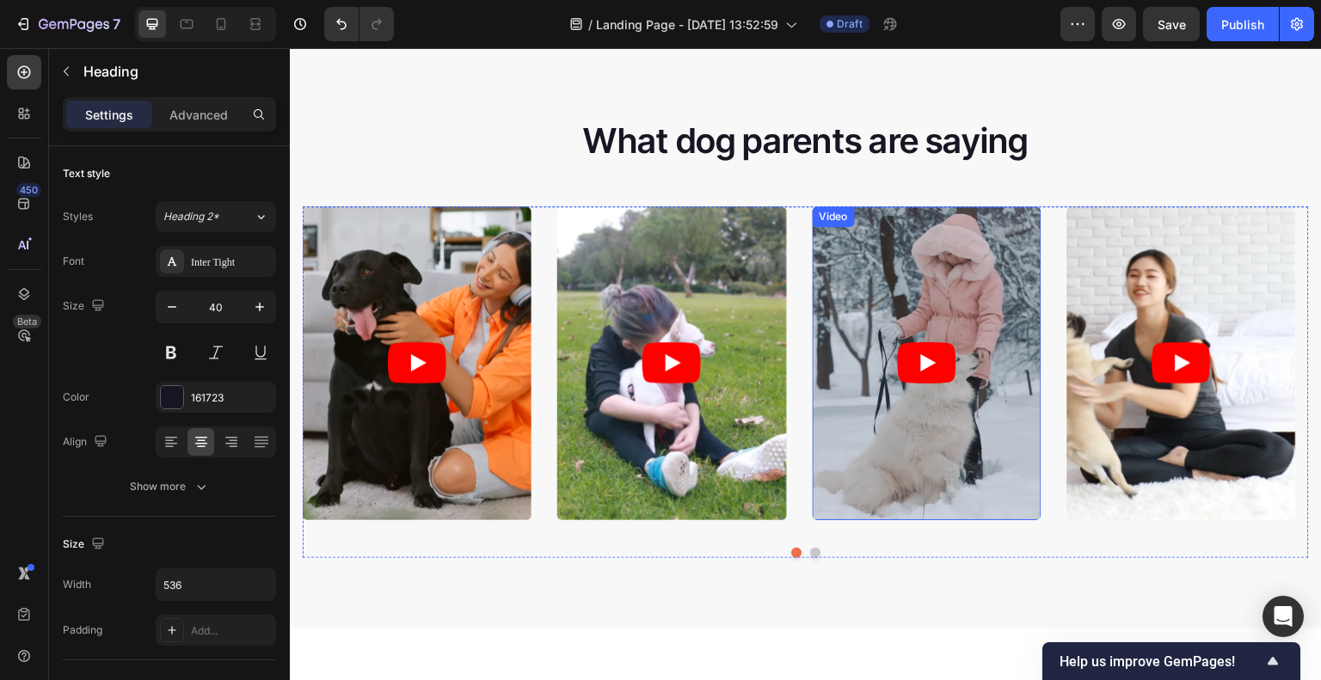
scroll to position [3134, 0]
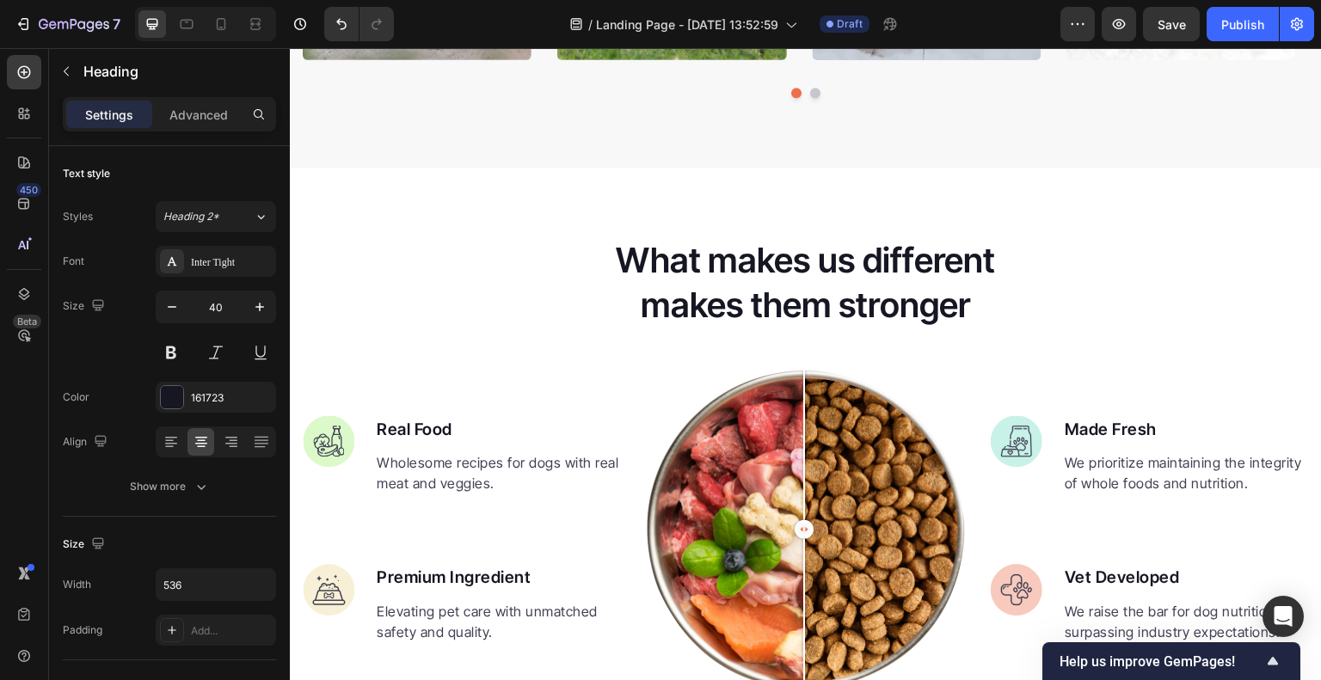
click at [978, 310] on p "What makes us different makes them stronger" at bounding box center [805, 282] width 457 height 89
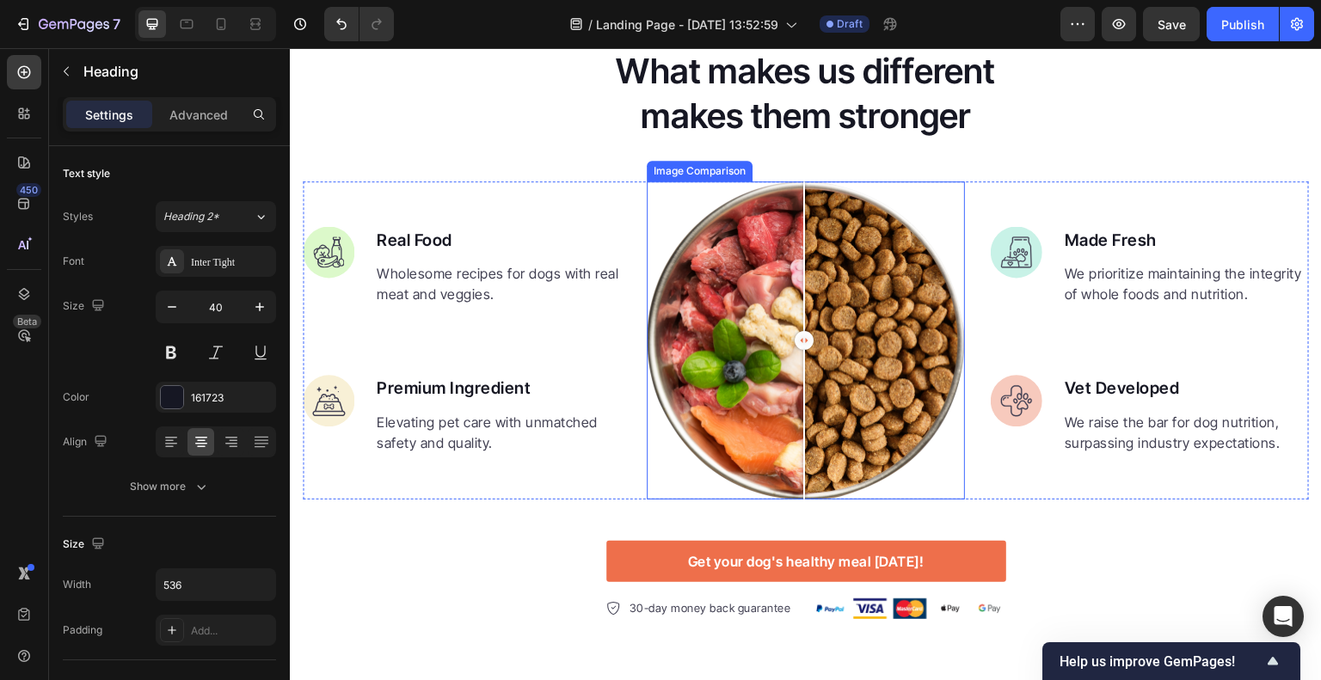
scroll to position [3220, 0]
